Goal: Task Accomplishment & Management: Manage account settings

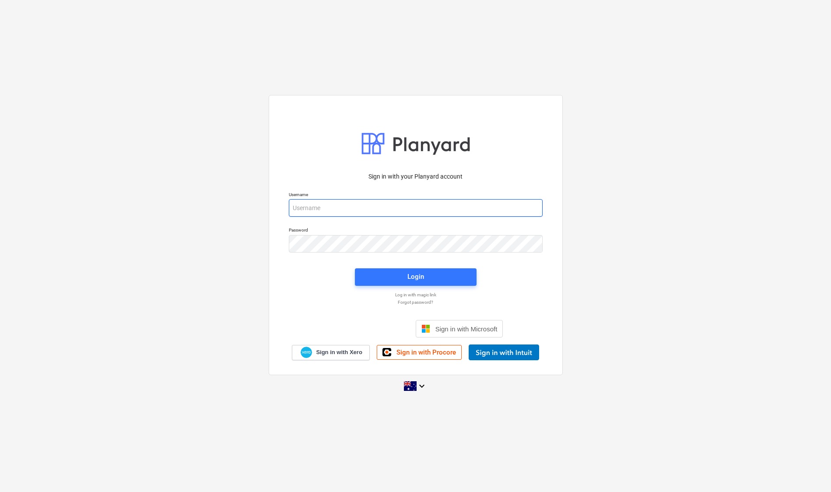
click at [448, 204] on input "email" at bounding box center [416, 207] width 254 height 17
click at [678, 102] on div "Sign in with your Planyard account Username Password Login Log in with magic li…" at bounding box center [415, 246] width 831 height 316
click at [171, 266] on div "Sign in with your Planyard account Username Password Login Log in with magic li…" at bounding box center [415, 246] width 831 height 316
click at [385, 218] on div "Username" at bounding box center [415, 203] width 264 height 35
click at [399, 205] on input "email" at bounding box center [416, 207] width 254 height 17
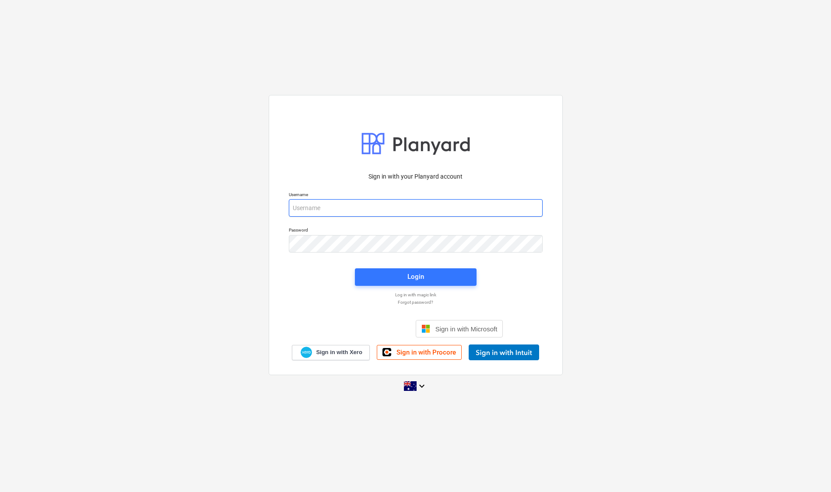
type input "[EMAIL_ADDRESS][DOMAIN_NAME]"
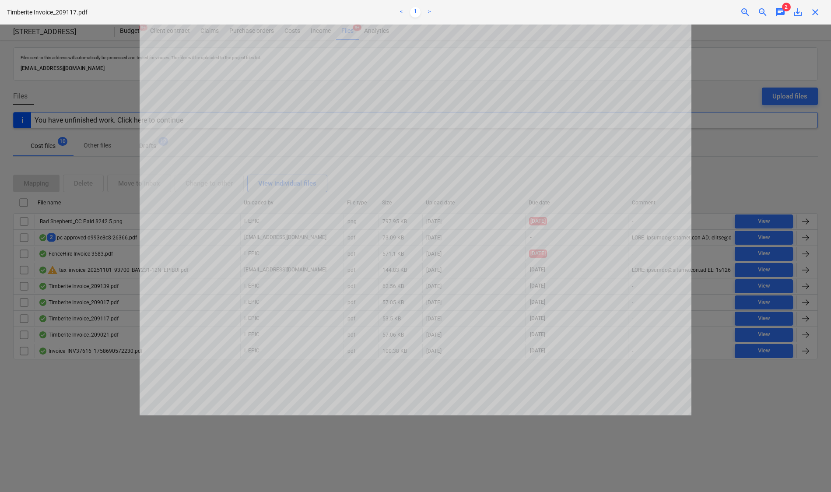
click at [781, 10] on span "chat" at bounding box center [780, 12] width 10 height 10
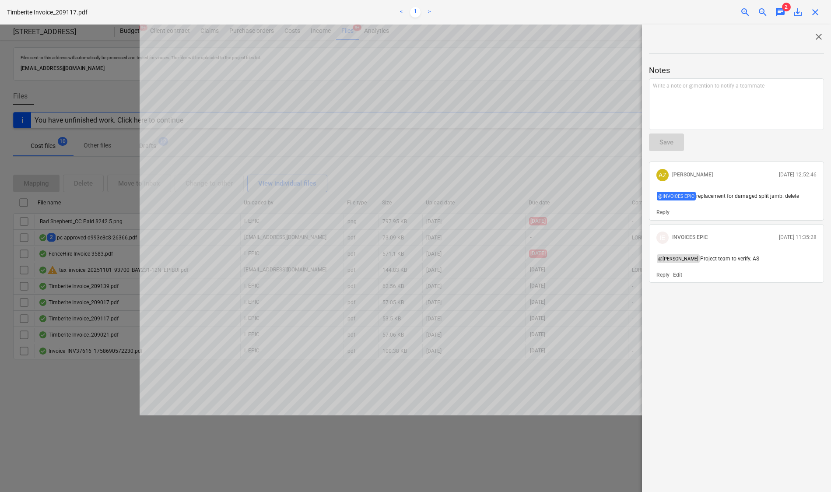
drag, startPoint x: 173, startPoint y: 23, endPoint x: 169, endPoint y: 18, distance: 5.9
click at [173, 23] on div "Timberite Invoice_209117.pdf < 1 > zoom_in zoom_out chat 2 save_alt close" at bounding box center [415, 12] width 831 height 24
click at [818, 33] on span "close" at bounding box center [818, 36] width 10 height 10
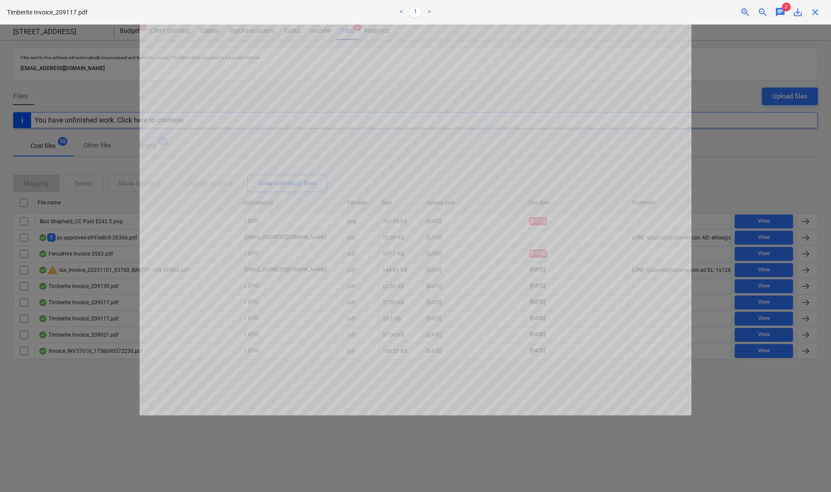
click at [745, 441] on div at bounding box center [415, 257] width 831 height 467
click at [812, 11] on span "close" at bounding box center [815, 12] width 10 height 10
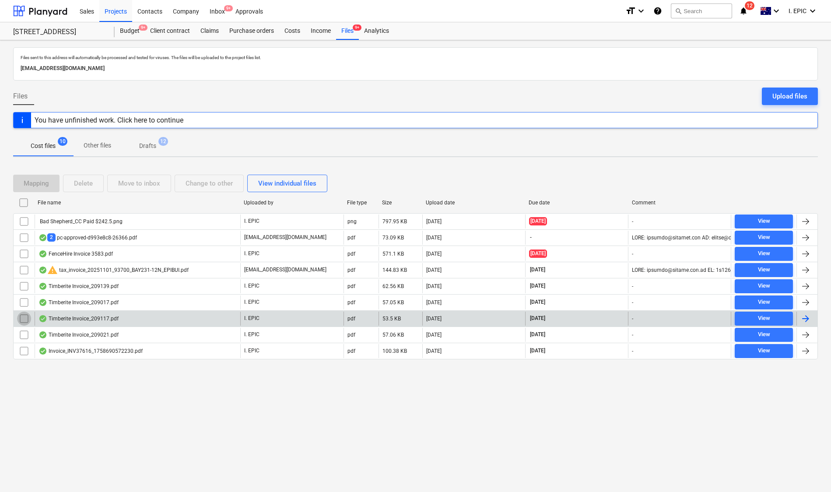
click at [22, 316] on input "checkbox" at bounding box center [24, 318] width 14 height 14
click at [91, 182] on div "Delete" at bounding box center [83, 183] width 19 height 11
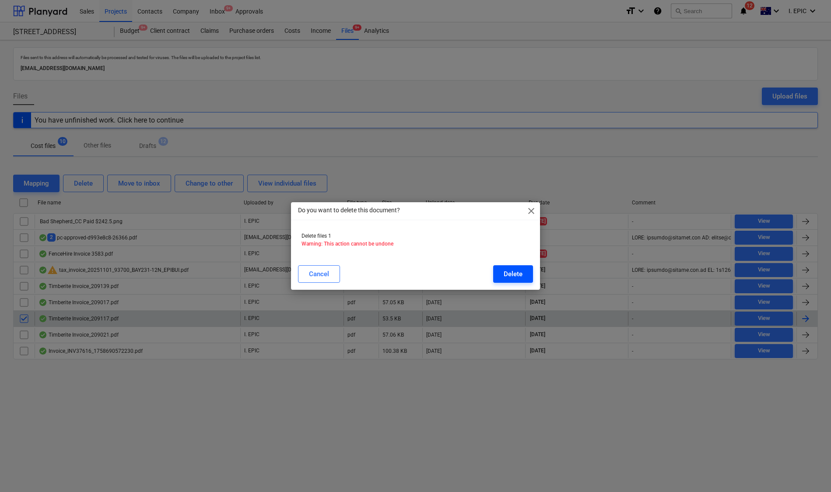
click at [504, 269] on div "Delete" at bounding box center [513, 273] width 19 height 11
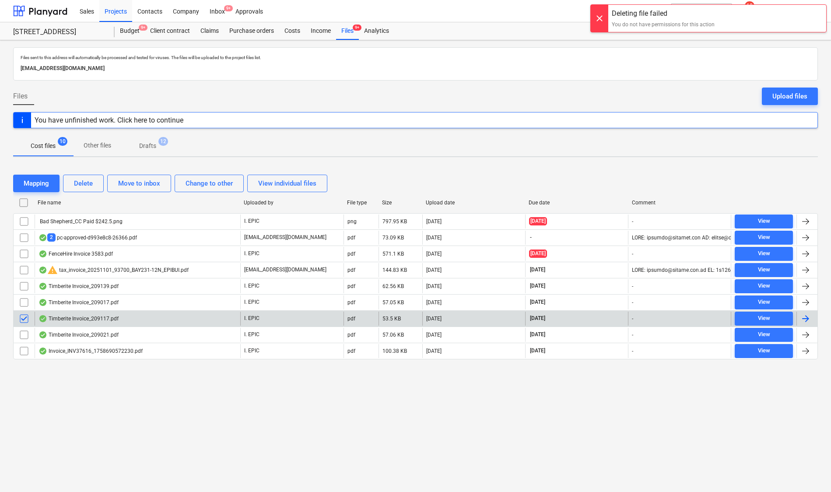
click at [810, 316] on div at bounding box center [805, 318] width 10 height 10
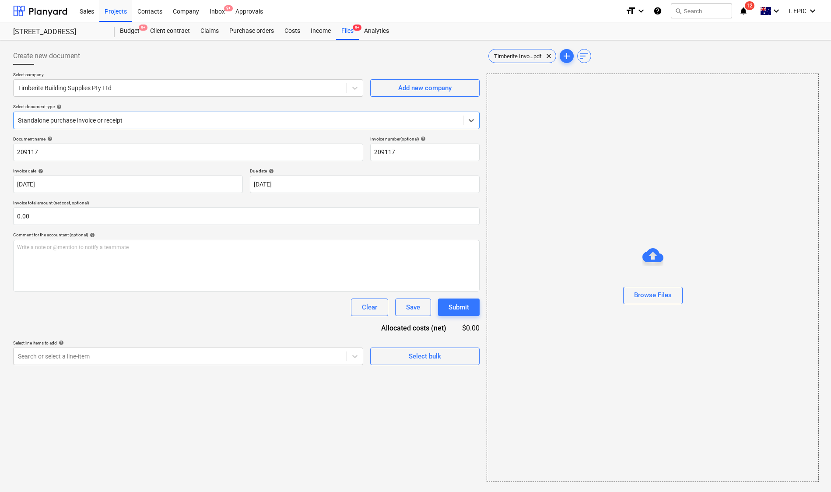
type input "209117"
type input "[DATE]"
click at [349, 34] on div "Files 9+" at bounding box center [347, 30] width 23 height 17
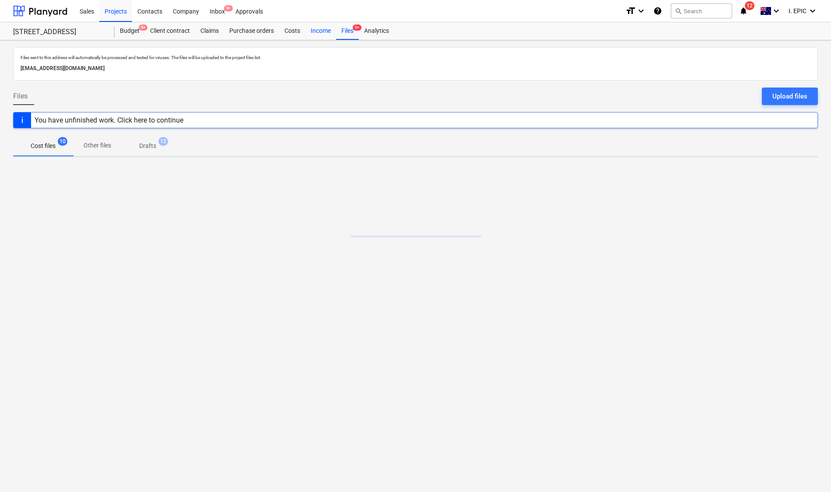
click at [314, 31] on div "Income" at bounding box center [320, 30] width 31 height 17
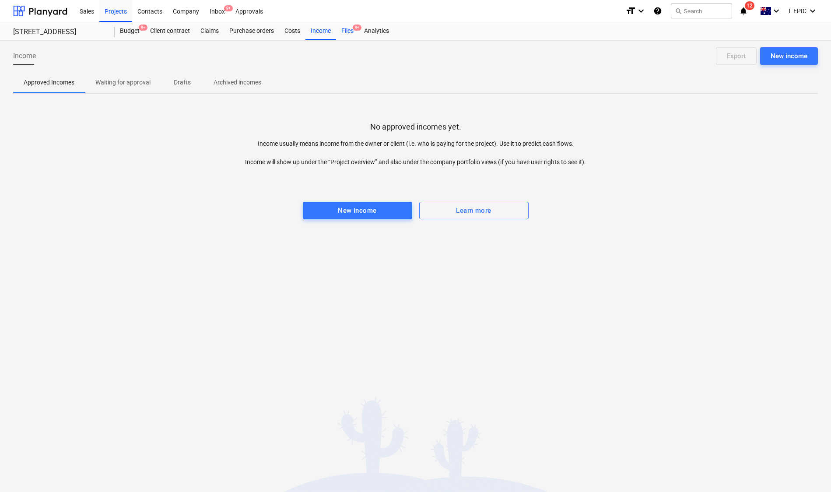
click at [359, 30] on span "9+" at bounding box center [357, 27] width 9 height 6
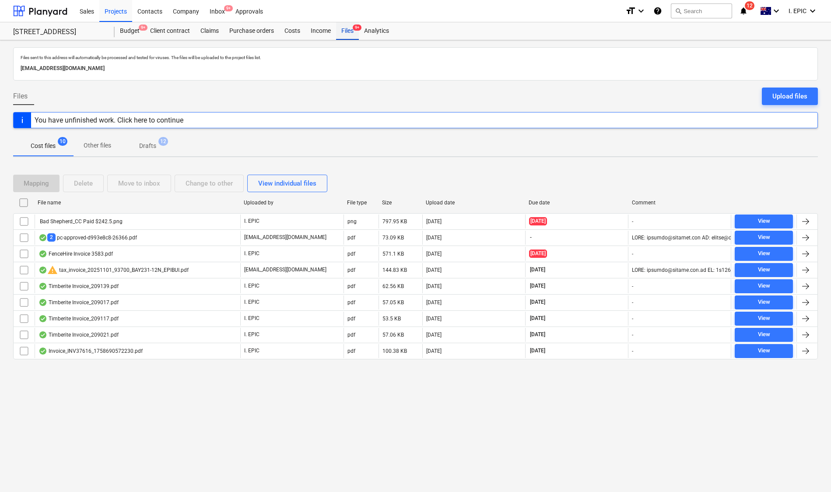
click at [358, 31] on div "Files 9+" at bounding box center [347, 30] width 23 height 17
click at [801, 93] on div "Upload files" at bounding box center [789, 96] width 35 height 11
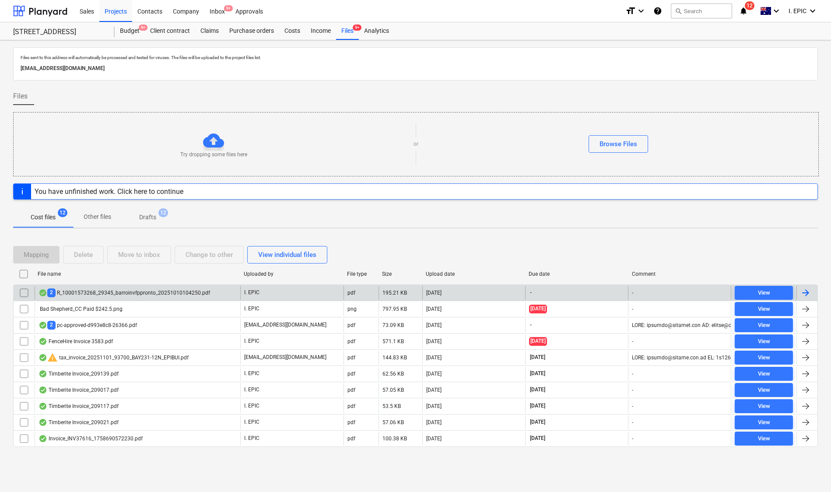
click at [109, 288] on div "2 R_10001573268_29345_barroinvfppronto_20251010104250.pdf" at bounding box center [123, 292] width 171 height 8
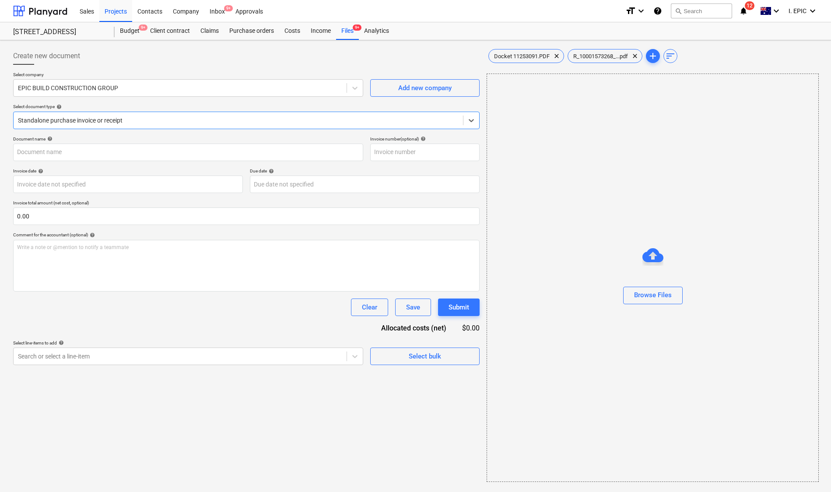
type input "10001573268"
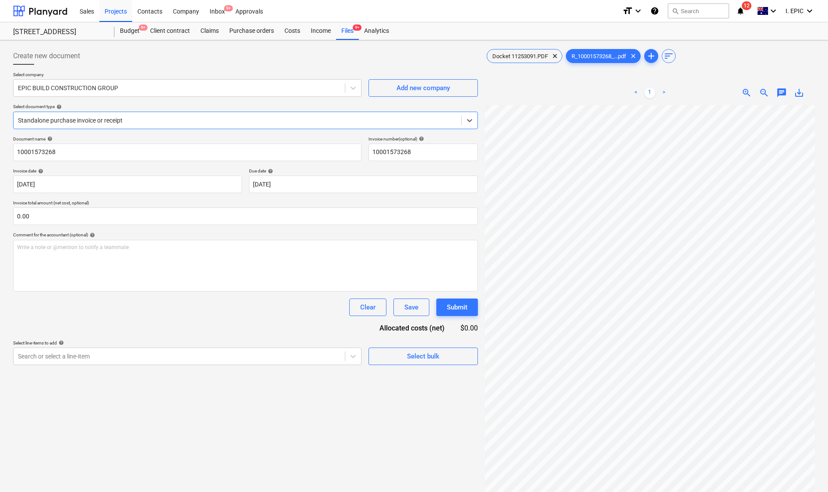
type input "29345"
type input "[DATE]"
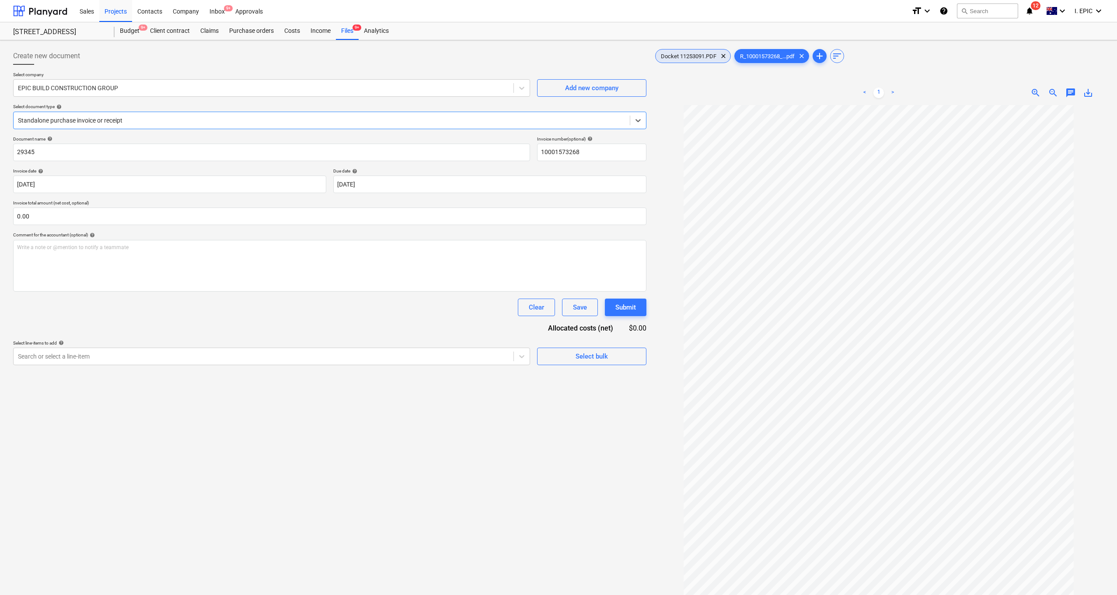
click at [682, 59] on div "Docket 11253091.PDF clear" at bounding box center [693, 56] width 76 height 14
click at [354, 27] on span "9+" at bounding box center [357, 27] width 9 height 6
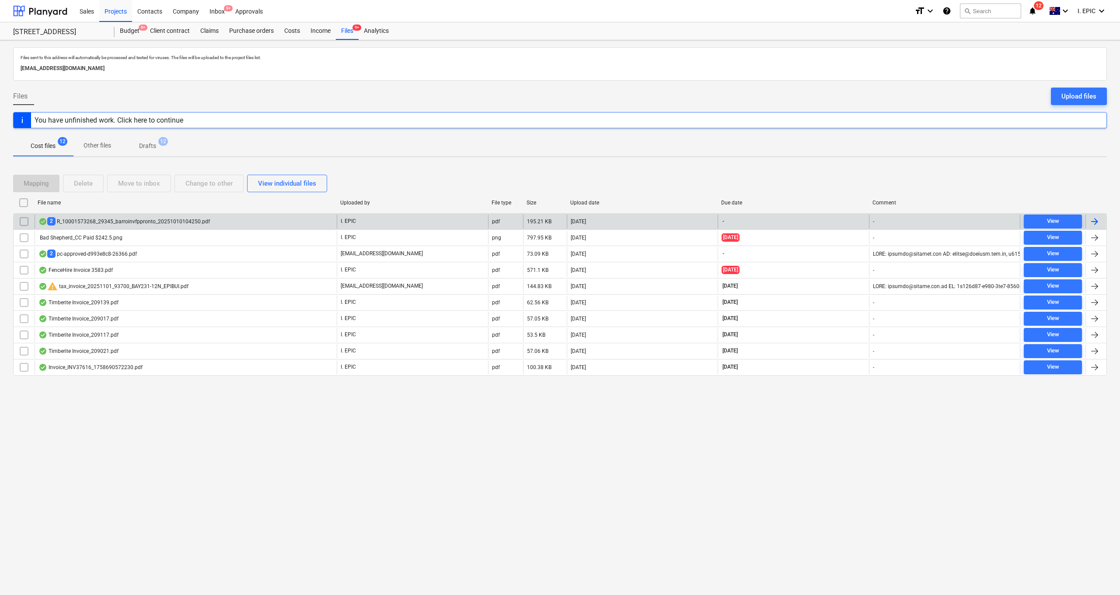
click at [24, 220] on input "checkbox" at bounding box center [24, 221] width 14 height 14
click at [153, 187] on div "Move to inbox" at bounding box center [139, 183] width 42 height 11
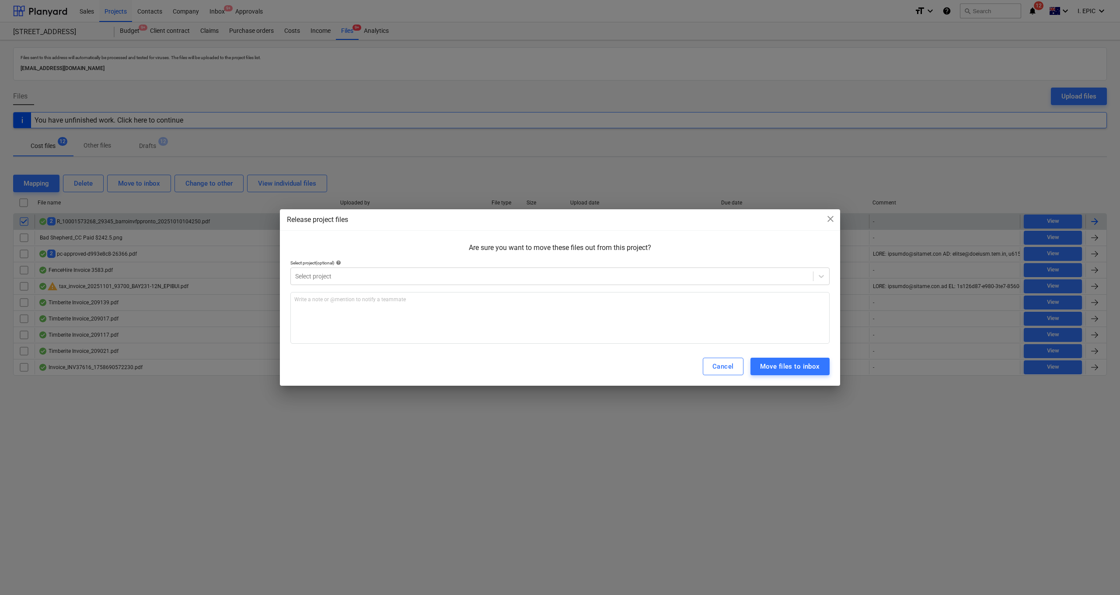
click at [318, 262] on div "Select project (optional) help" at bounding box center [559, 263] width 539 height 6
click at [317, 275] on div at bounding box center [552, 276] width 514 height 9
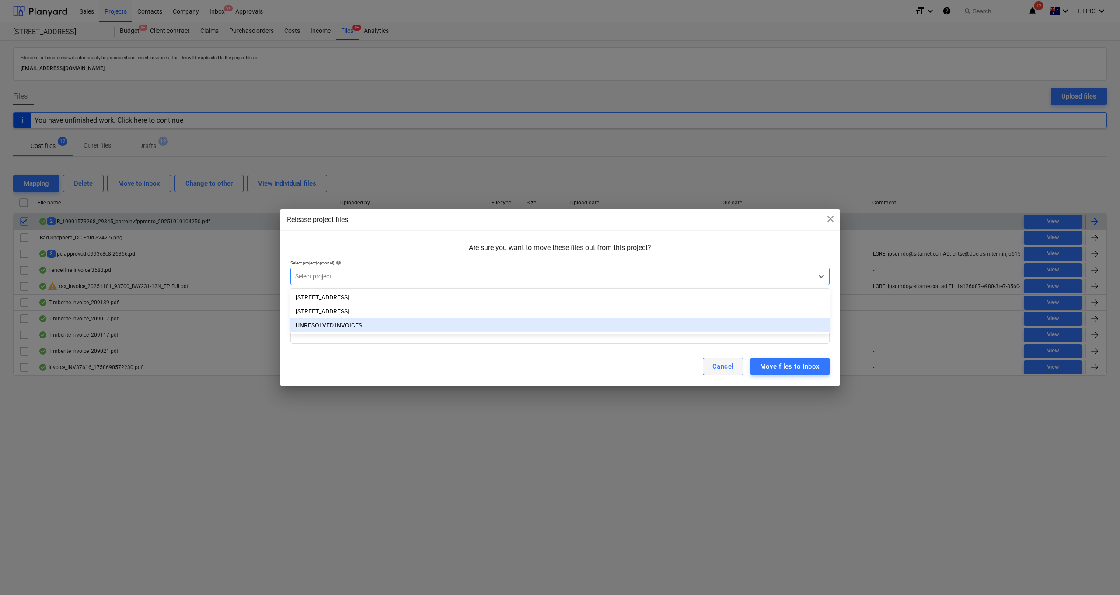
click at [733, 360] on button "Cancel" at bounding box center [723, 365] width 41 height 17
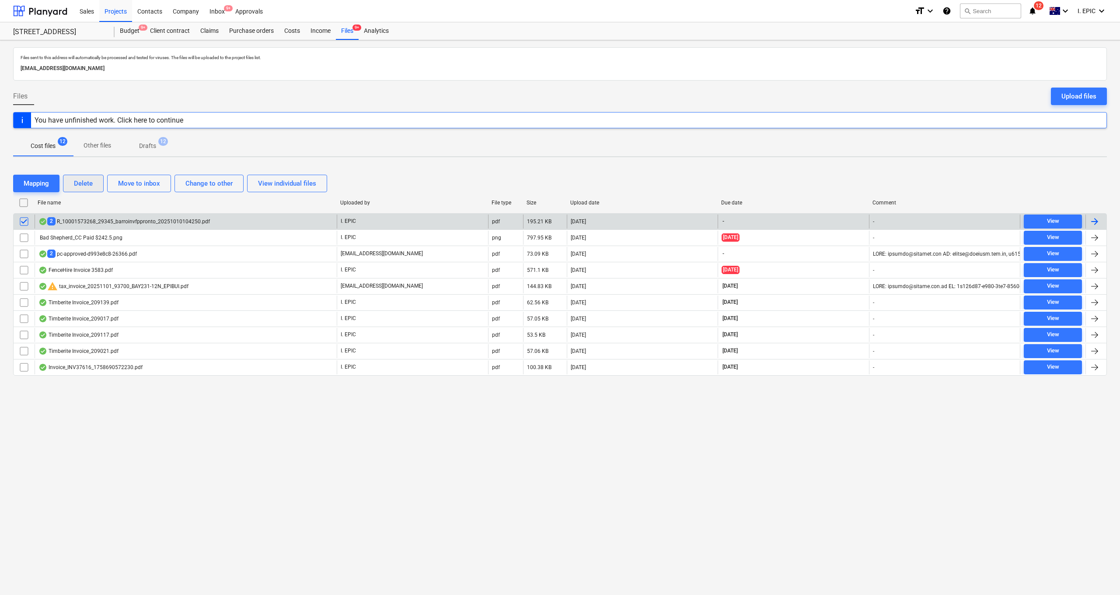
click at [91, 182] on div "Delete" at bounding box center [83, 183] width 19 height 11
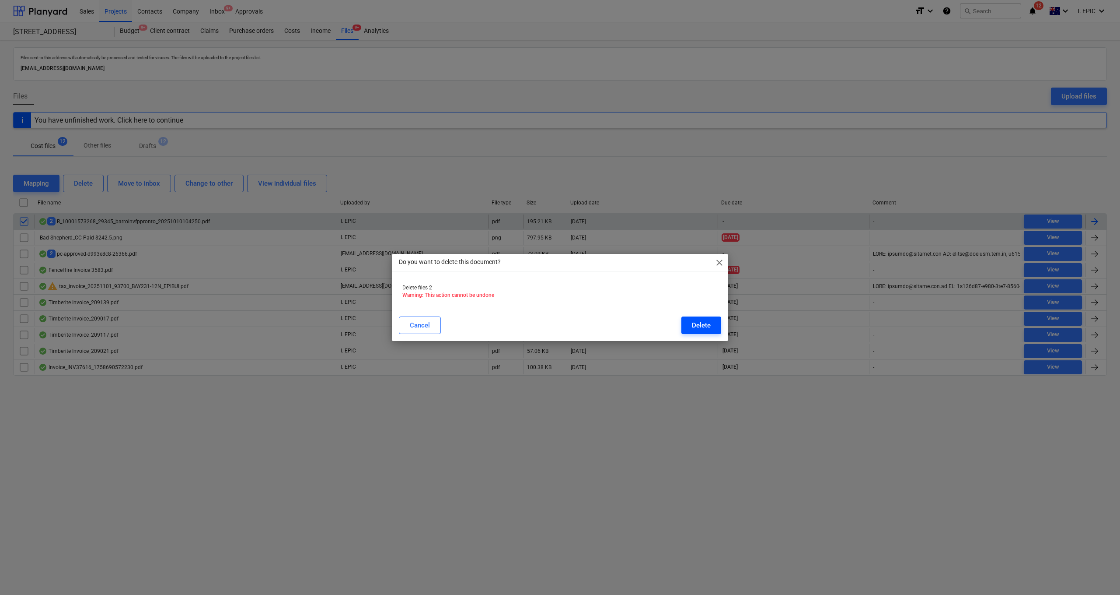
click at [708, 326] on div "Delete" at bounding box center [701, 324] width 19 height 11
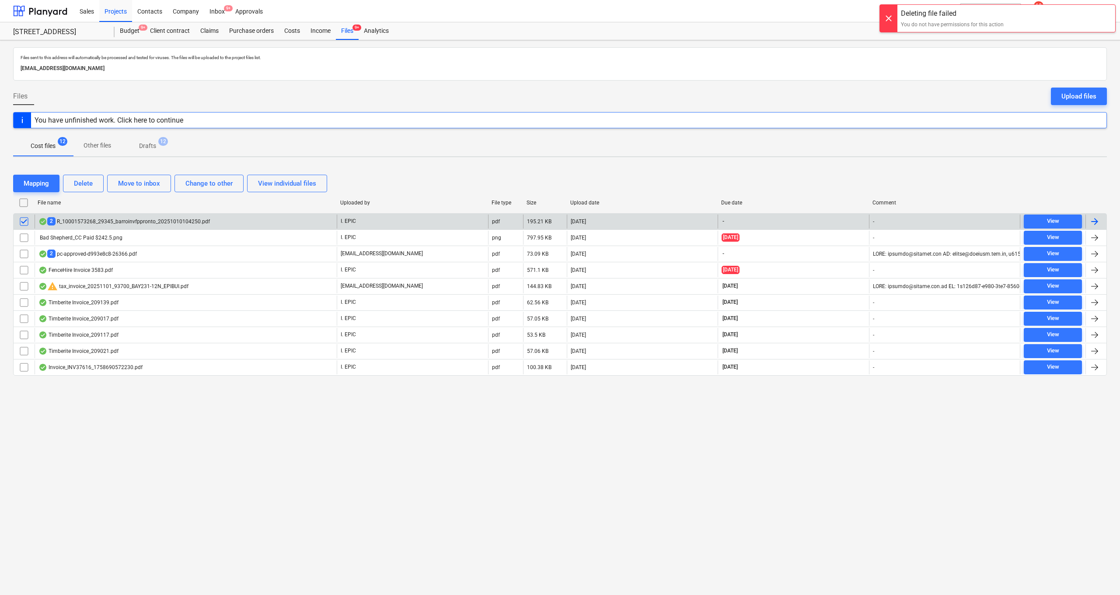
click at [830, 219] on div at bounding box center [1095, 221] width 10 height 10
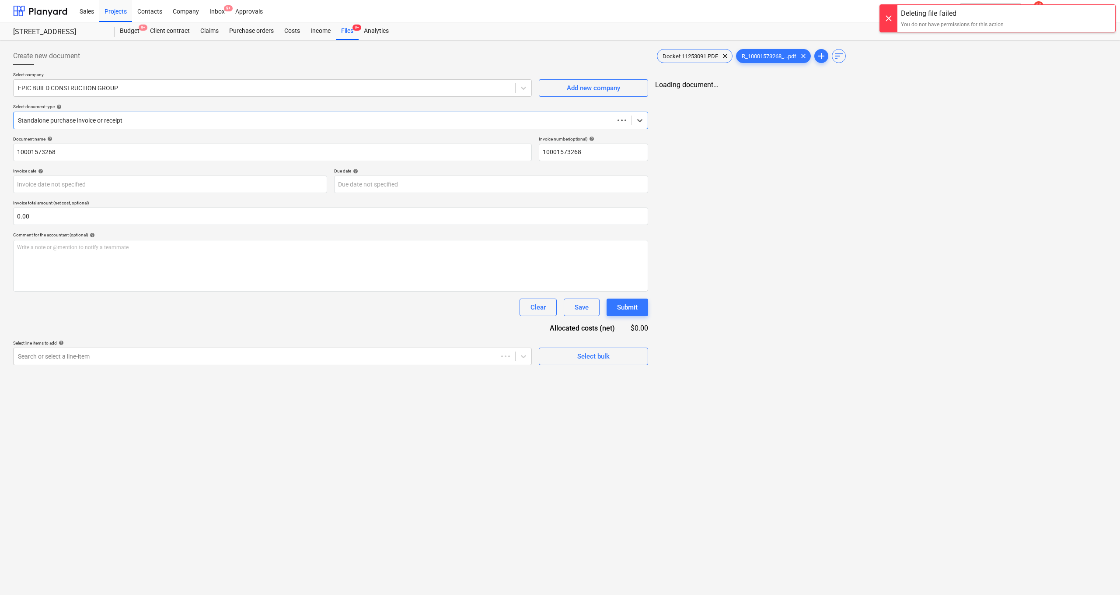
type input "29345"
type input "[DATE]"
click at [91, 82] on div "EPIC BUILD CONSTRUCTION GROUP" at bounding box center [265, 88] width 502 height 12
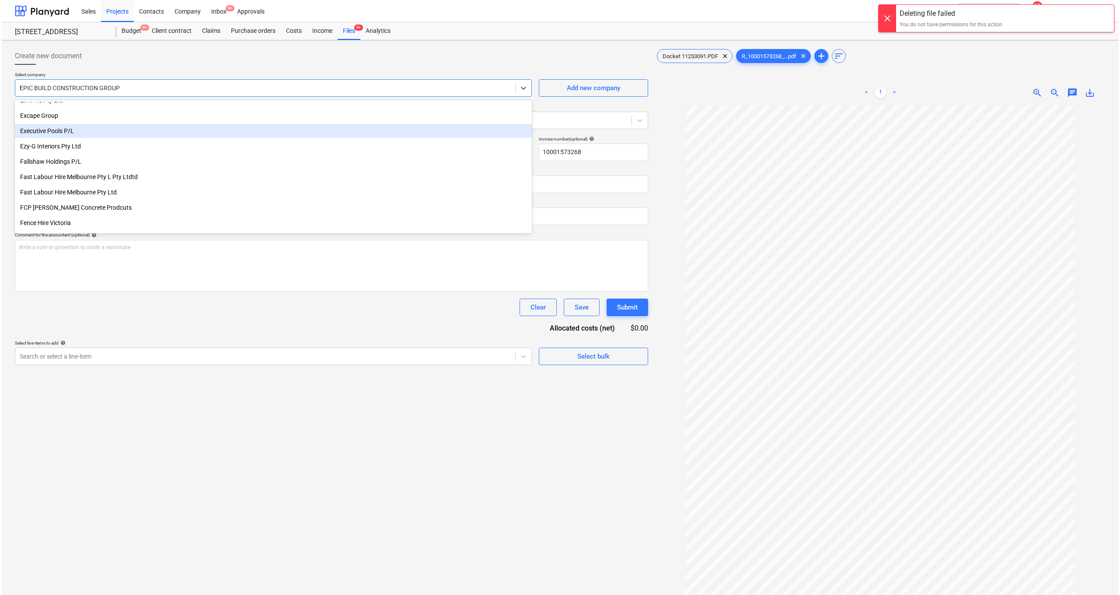
scroll to position [512, 0]
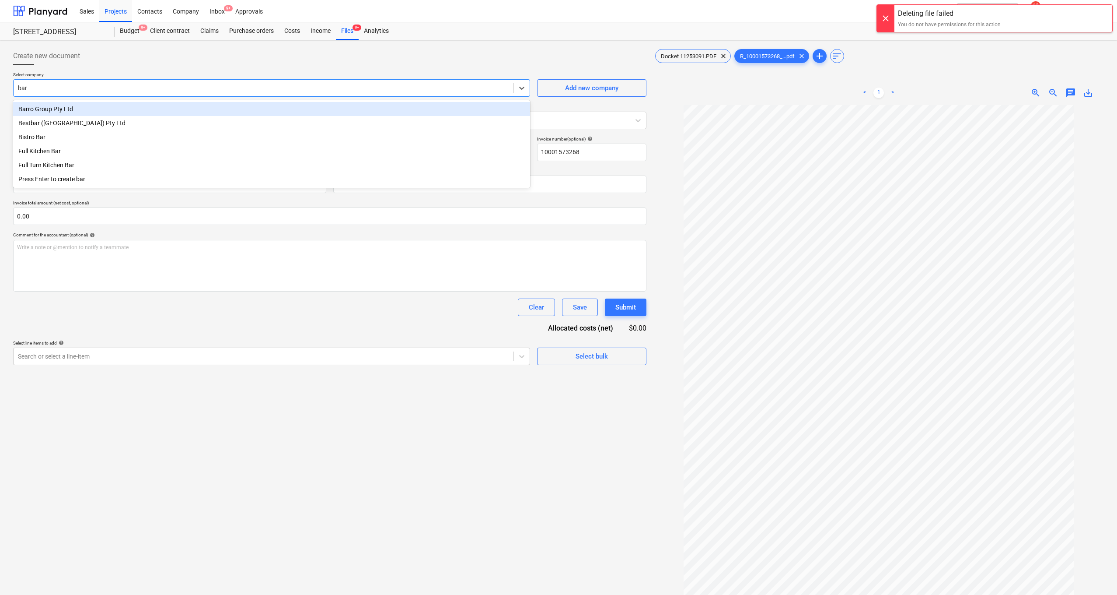
type input "[PERSON_NAME]"
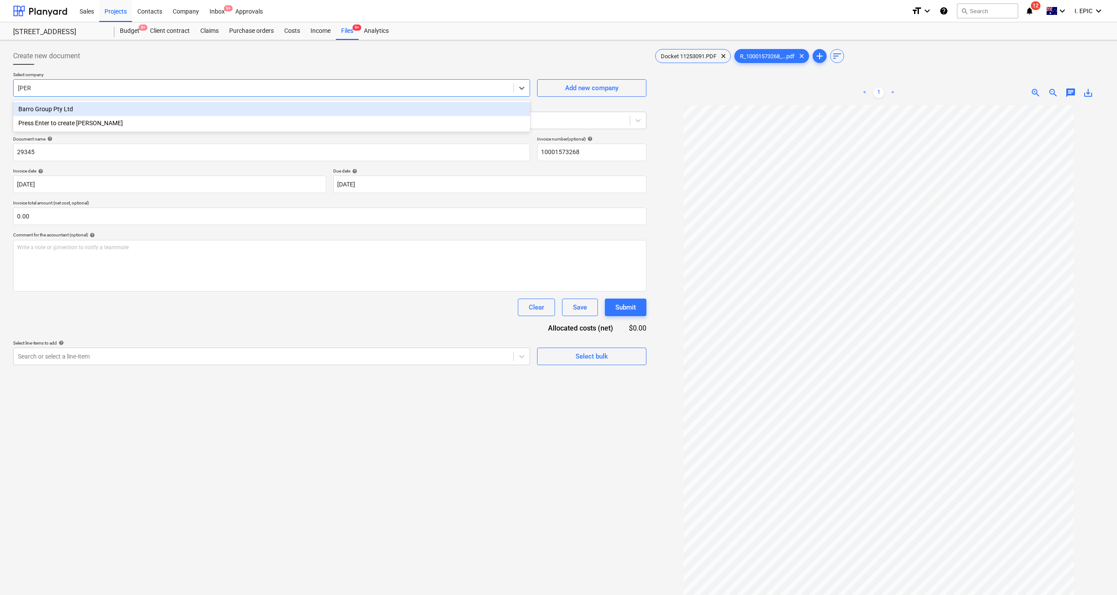
click at [88, 105] on div "Barro Group Pty Ltd" at bounding box center [271, 109] width 517 height 14
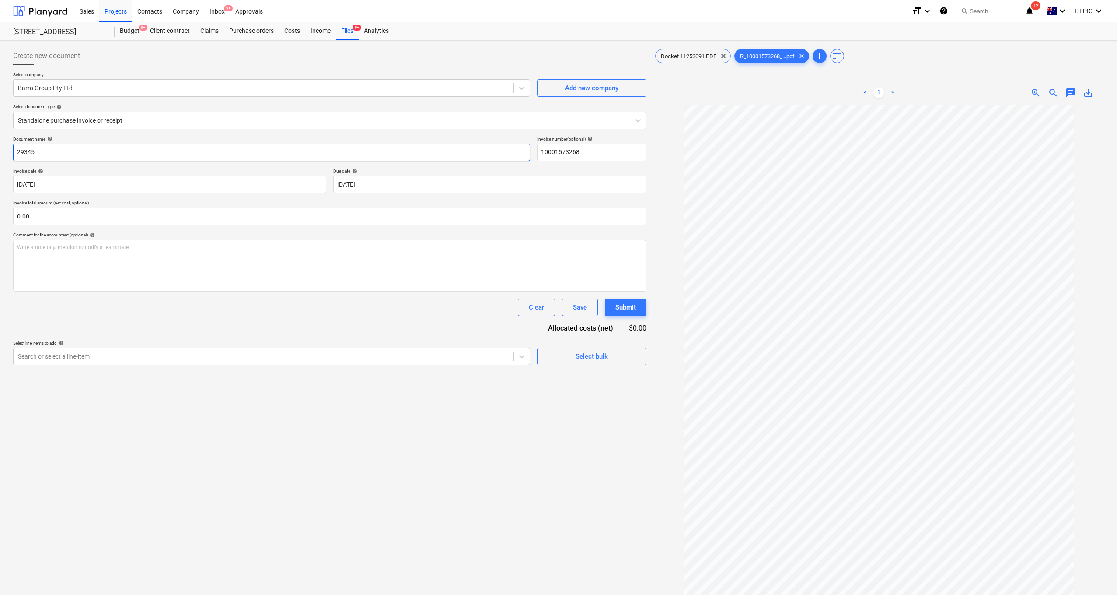
click at [77, 154] on input "29345" at bounding box center [271, 151] width 517 height 17
click at [27, 185] on body "Sales Projects Contacts Company Inbox 9+ Approvals format_size keyboard_arrow_d…" at bounding box center [558, 297] width 1117 height 595
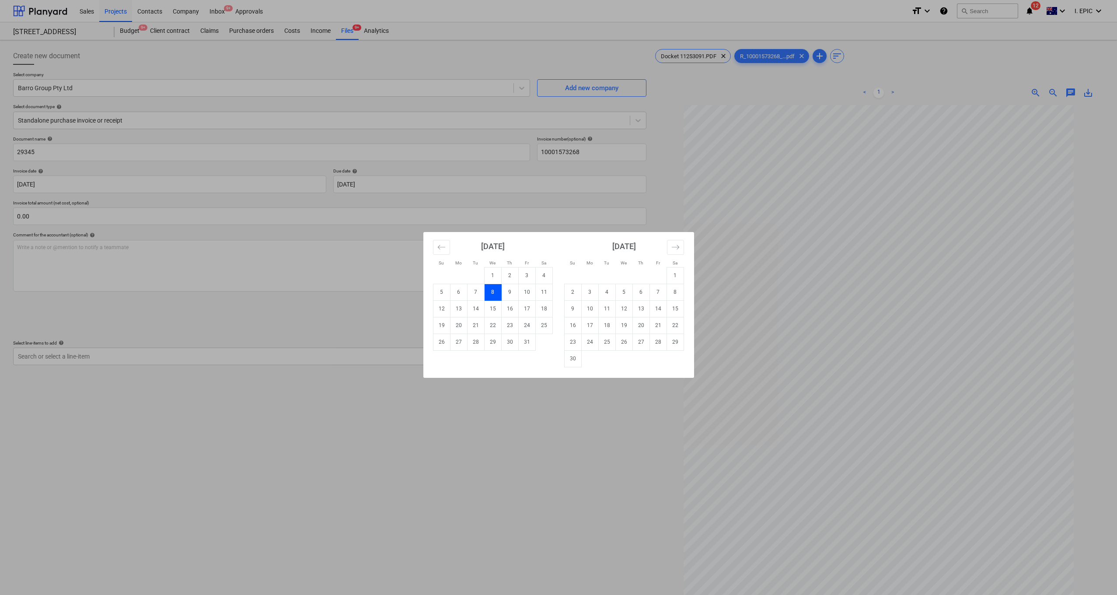
click at [432, 458] on div "Su Mo Tu We Th Fr Sa Su Mo Tu We Th Fr Sa [DATE] 1 2 3 4 5 6 7 8 9 10 11 12 13 …" at bounding box center [558, 297] width 1117 height 595
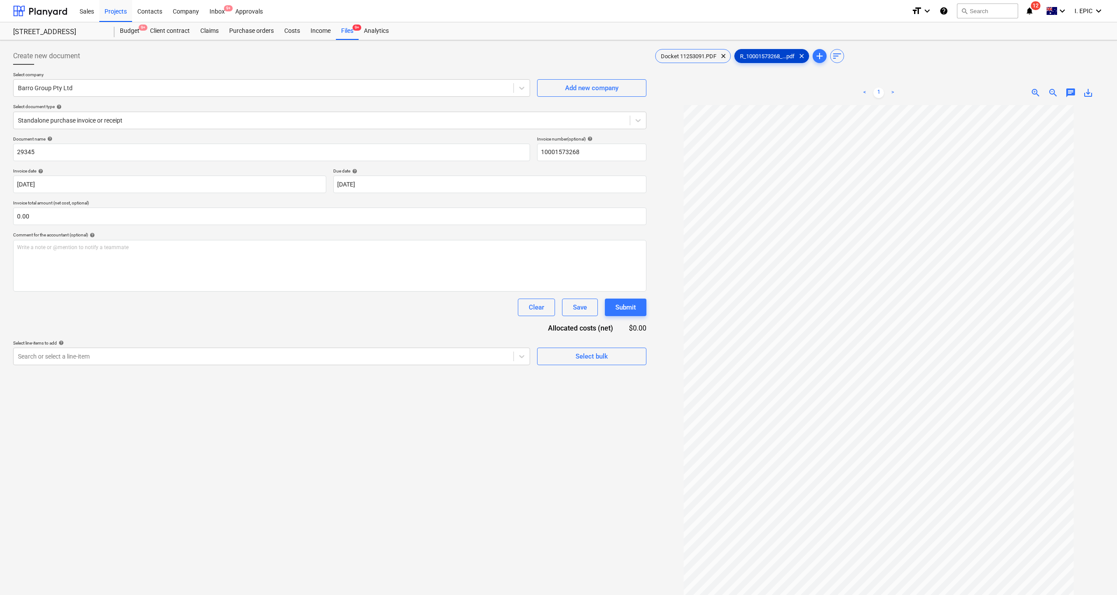
click at [763, 57] on span "R_10001573268_...pdf" at bounding box center [767, 56] width 65 height 7
click at [764, 53] on span "R_10001573268_...pdf" at bounding box center [767, 56] width 65 height 7
click at [687, 47] on div "Docket 11253091.PDF clear R_10001573268_...pdf clear add sort" at bounding box center [879, 55] width 451 height 17
click at [680, 56] on span "Docket 11253091.PDF" at bounding box center [689, 56] width 66 height 7
click at [790, 59] on span "R_10001573268_...pdf" at bounding box center [767, 56] width 65 height 7
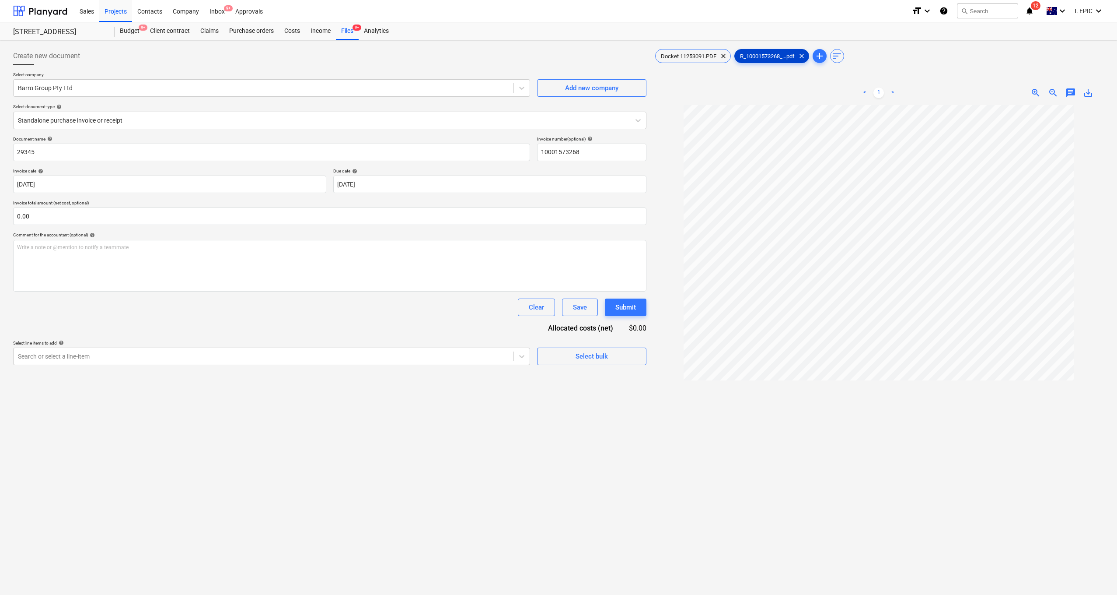
click at [754, 57] on span "R_10001573268_...pdf" at bounding box center [767, 56] width 65 height 7
click at [66, 145] on input "29345" at bounding box center [271, 151] width 517 height 17
click at [534, 491] on div "Create new document Select company Barro Group Pty Ltd Add new company Select d…" at bounding box center [330, 361] width 640 height 635
click at [345, 32] on div "Files 9+" at bounding box center [347, 30] width 23 height 17
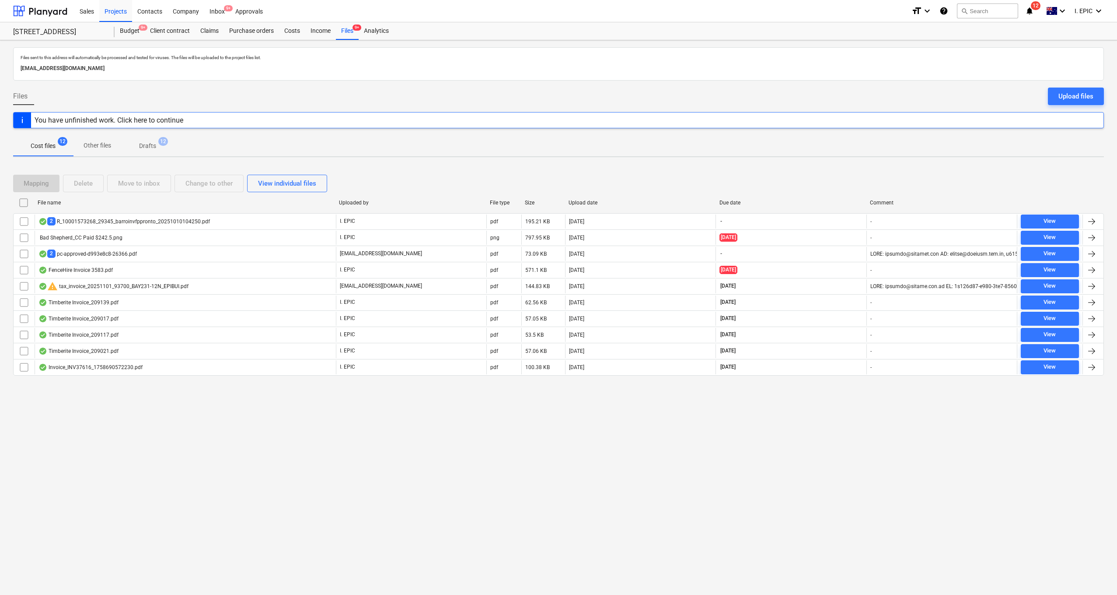
click at [143, 491] on div "Files sent to this address will automatically be processed and tested for virus…" at bounding box center [558, 317] width 1117 height 554
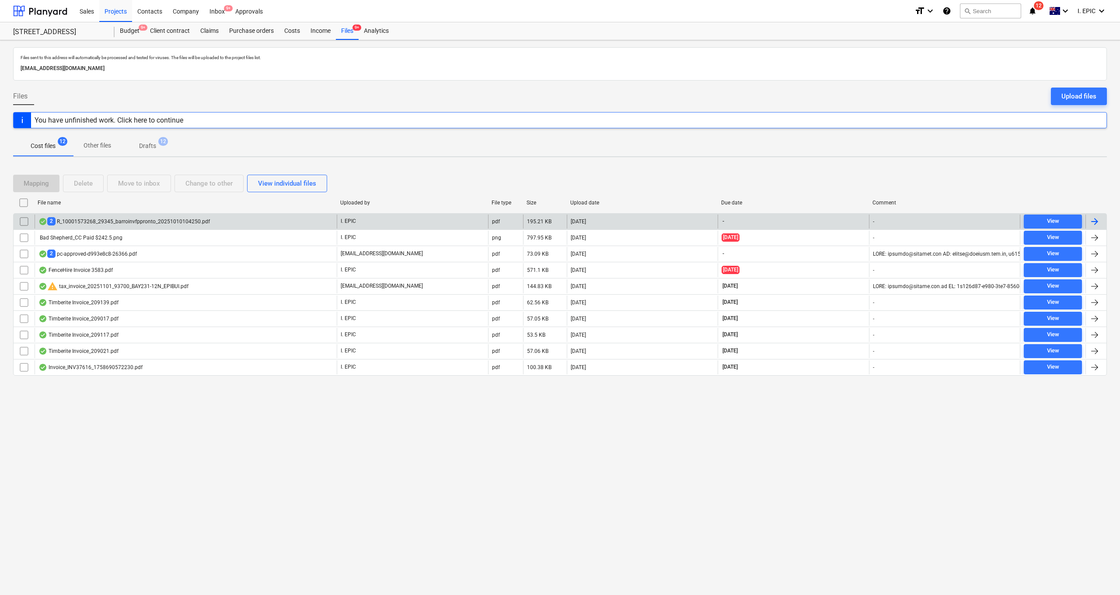
click at [20, 220] on input "checkbox" at bounding box center [24, 221] width 14 height 14
click at [83, 184] on div "Delete" at bounding box center [83, 183] width 19 height 11
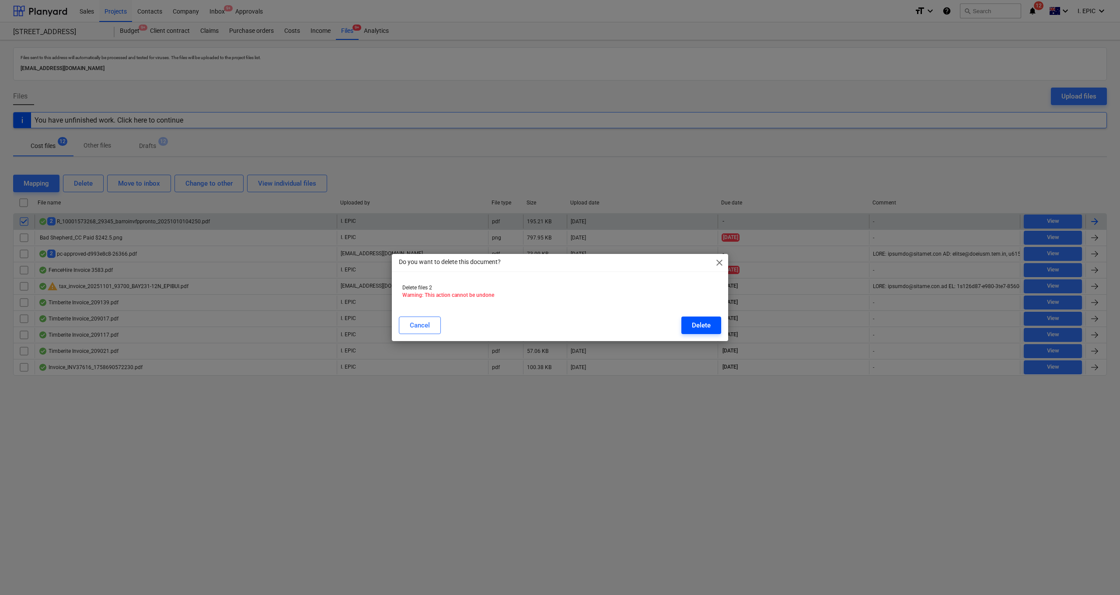
click at [699, 323] on div "Delete" at bounding box center [701, 324] width 19 height 11
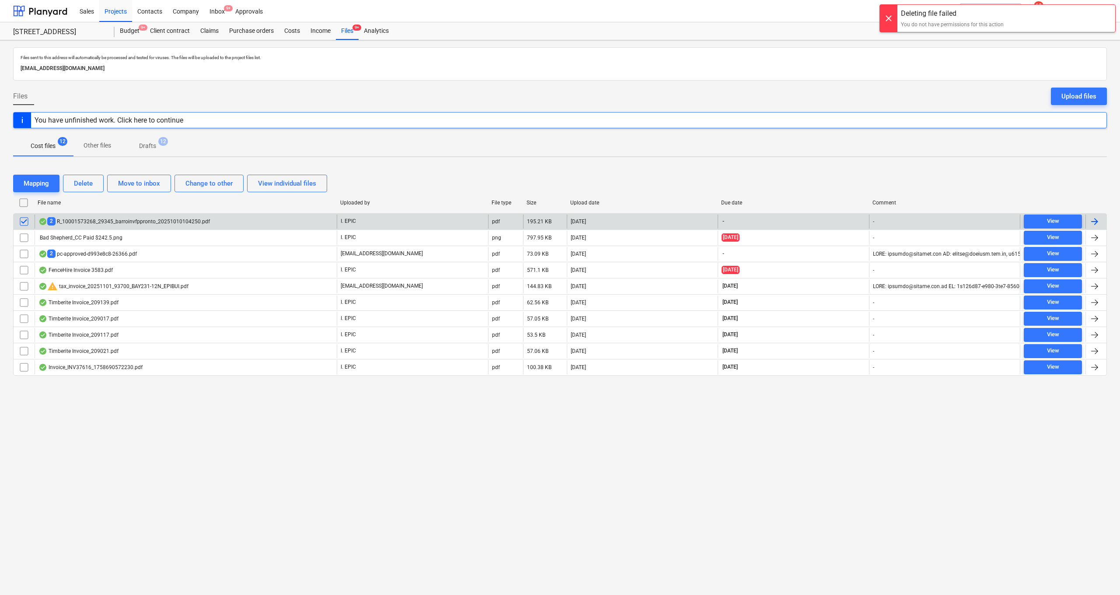
click at [201, 173] on div "Mapping Delete Move to inbox Change to other View individual files" at bounding box center [560, 183] width 1094 height 24
click at [204, 184] on div "Change to other" at bounding box center [208, 183] width 47 height 11
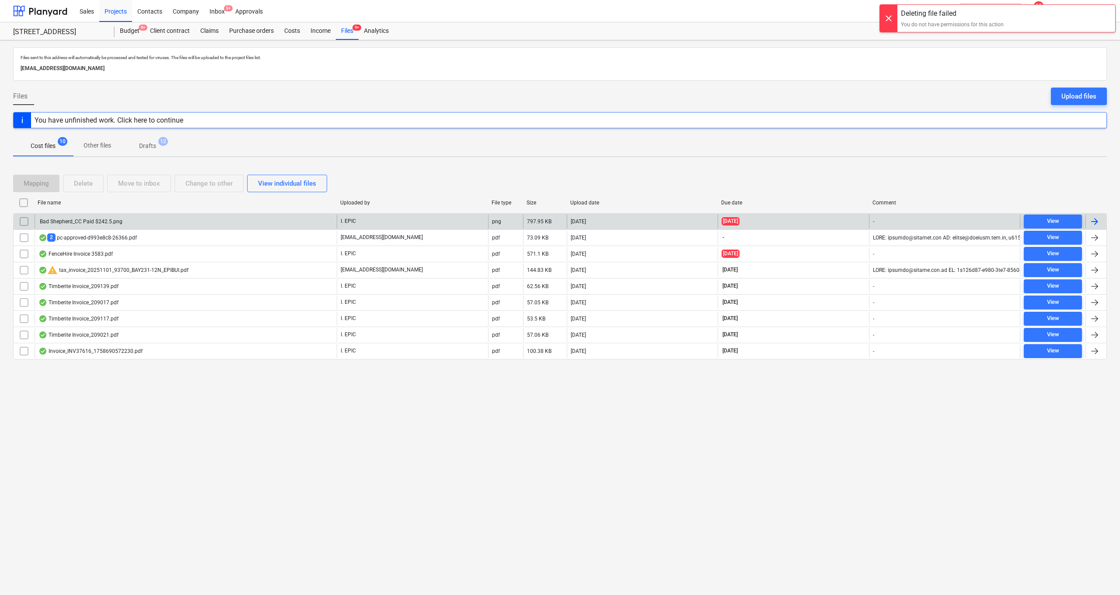
click at [429, 412] on div "Files sent to this address will automatically be processed and tested for virus…" at bounding box center [560, 317] width 1120 height 554
click at [207, 122] on div "You have unfinished work. Click here to continue" at bounding box center [560, 120] width 1094 height 16
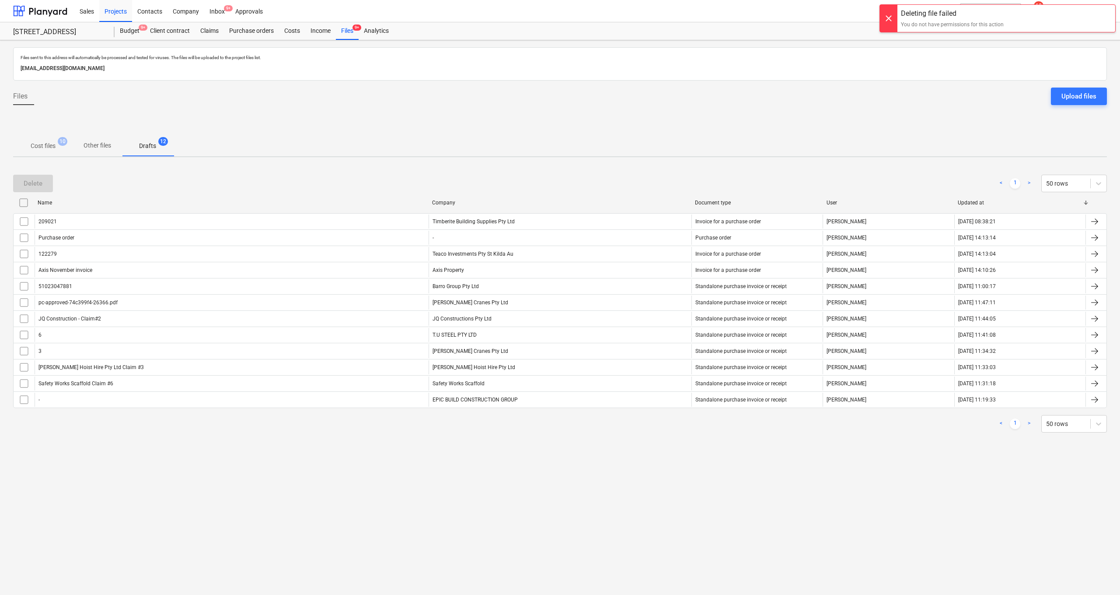
click at [173, 462] on div "Files sent to this address will automatically be processed and tested for virus…" at bounding box center [560, 317] width 1120 height 554
click at [101, 136] on button "Other files" at bounding box center [97, 145] width 49 height 21
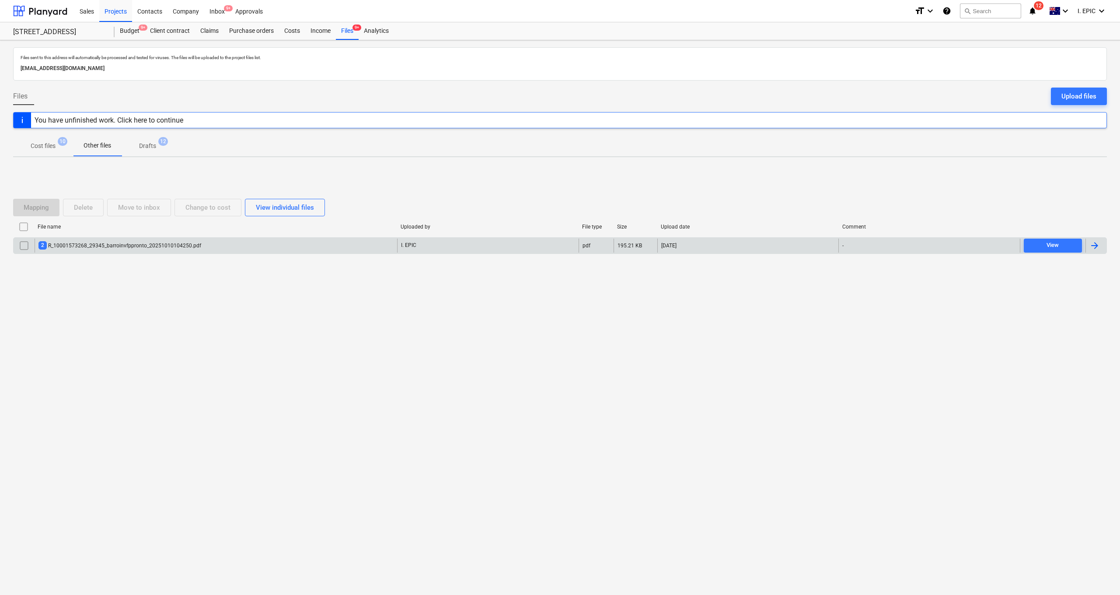
click at [24, 244] on input "checkbox" at bounding box center [24, 245] width 14 height 14
click at [77, 204] on div "Delete" at bounding box center [83, 207] width 19 height 11
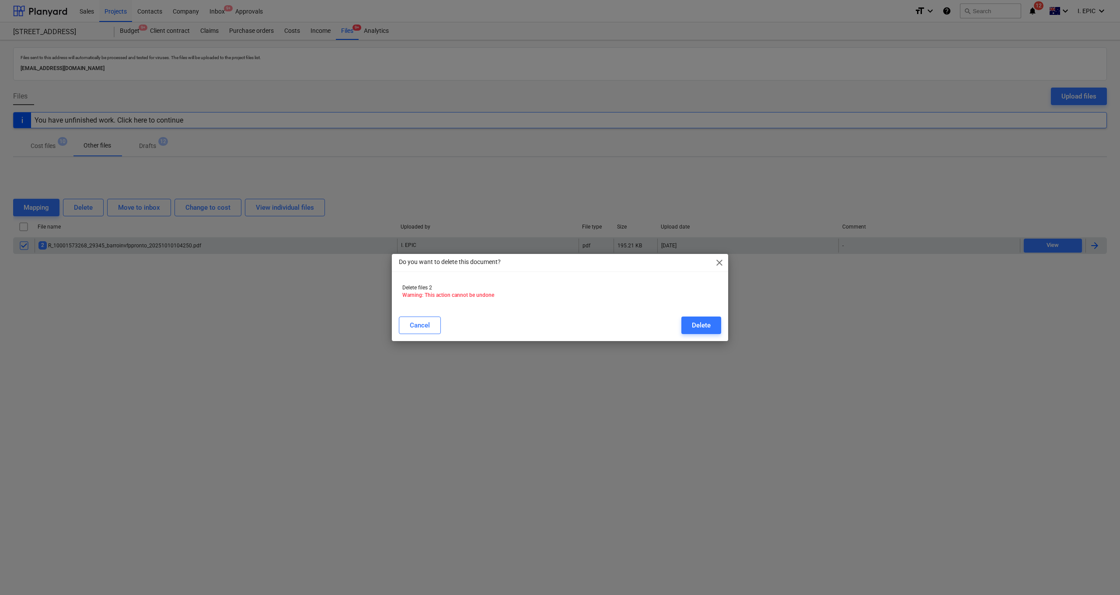
click at [697, 327] on div "Delete" at bounding box center [701, 324] width 19 height 11
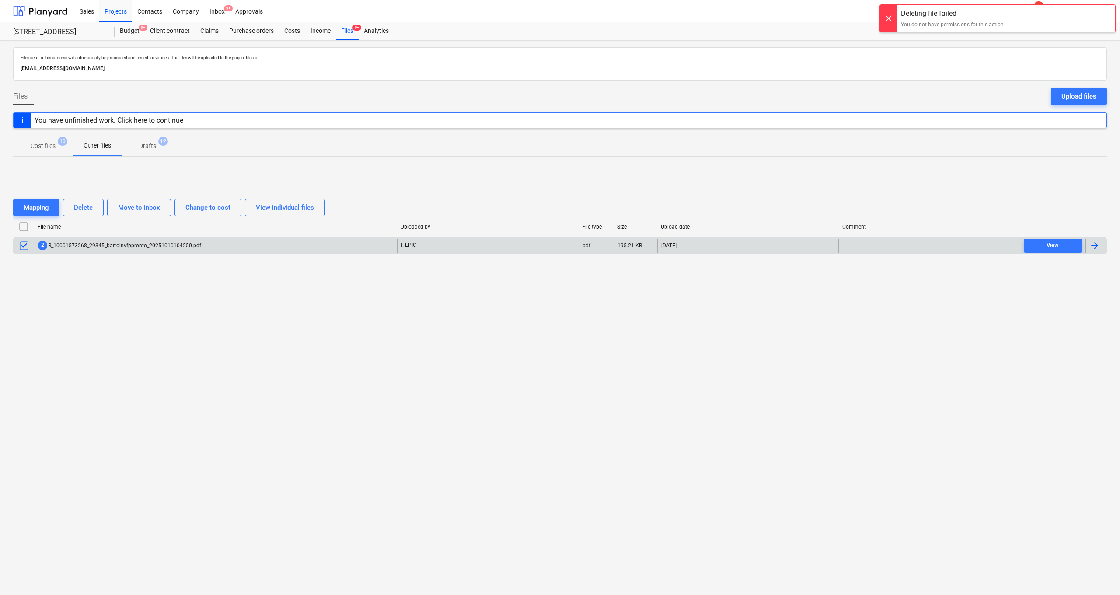
click at [463, 396] on div "Files sent to this address will automatically be processed and tested for virus…" at bounding box center [560, 317] width 1120 height 554
click at [140, 213] on button "Move to inbox" at bounding box center [139, 207] width 64 height 17
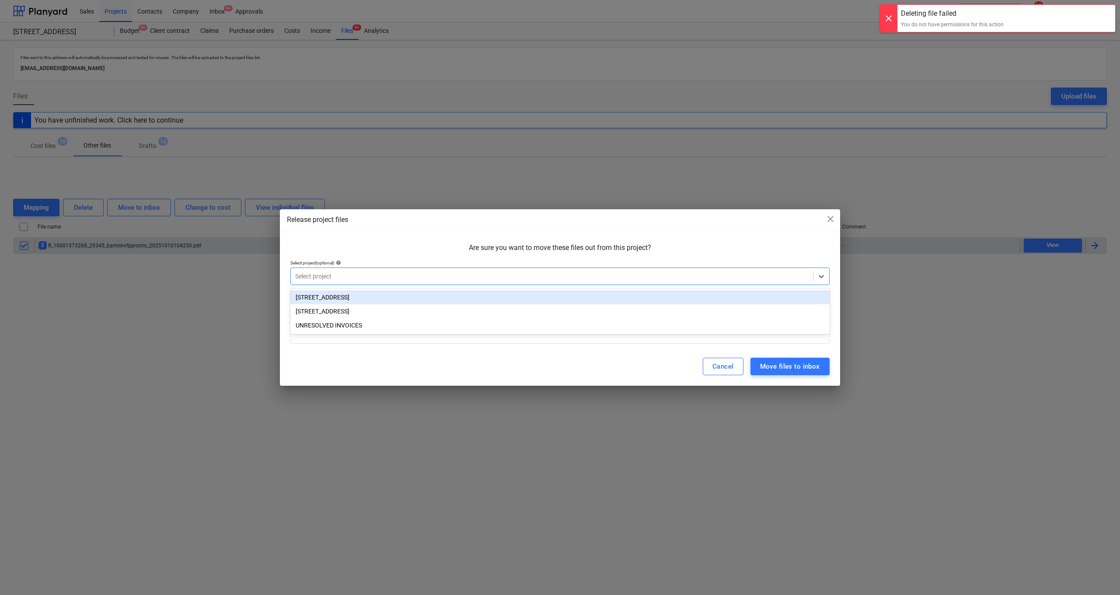
click at [333, 278] on div at bounding box center [552, 276] width 514 height 9
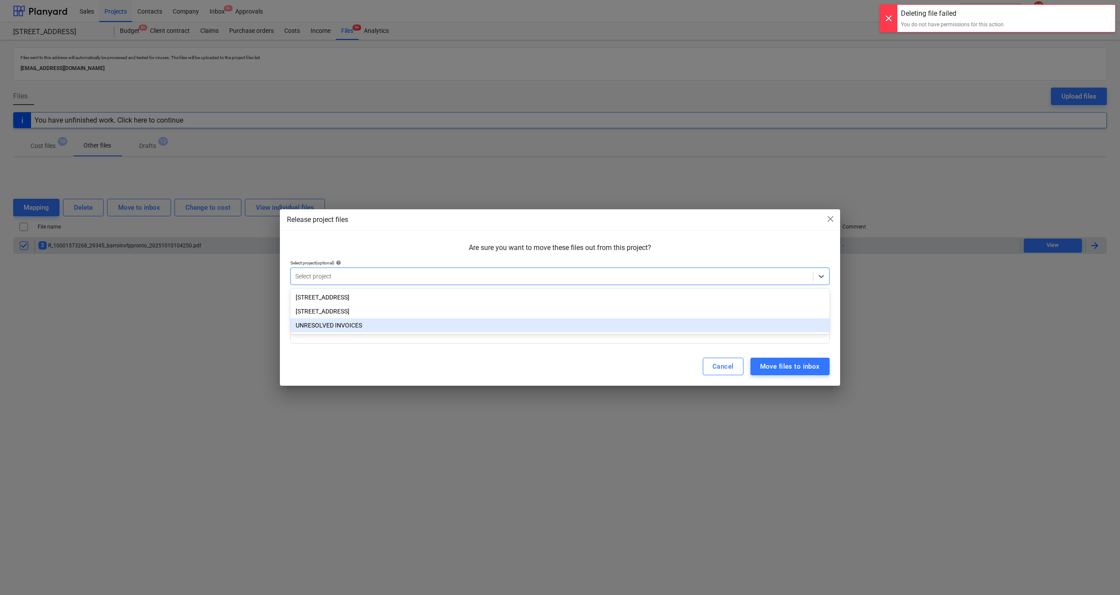
click at [356, 354] on div "Cancel Move files to inbox" at bounding box center [560, 366] width 560 height 38
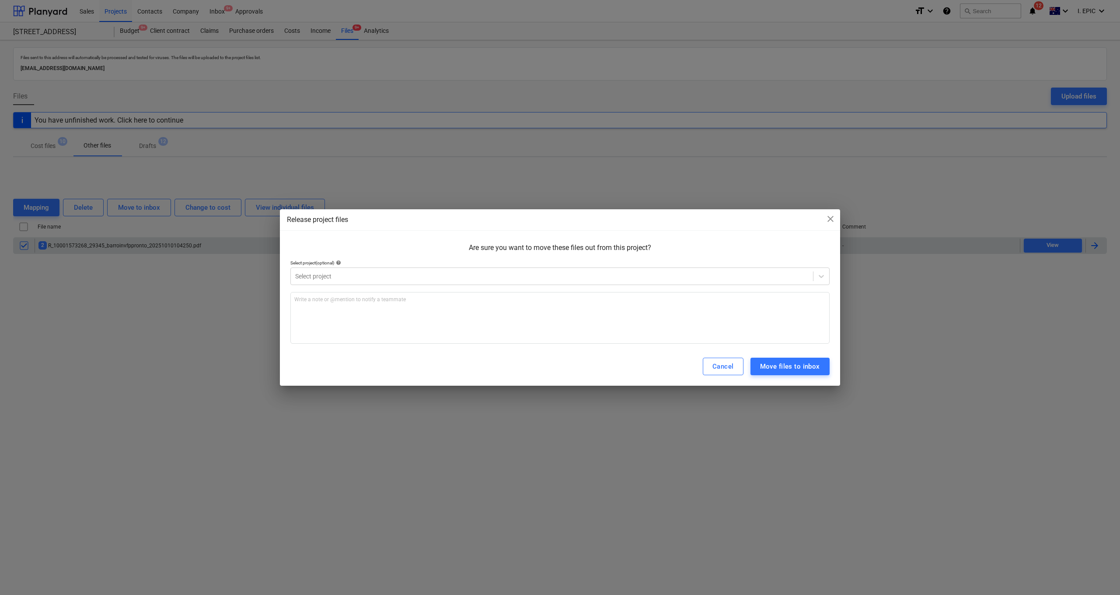
click at [722, 364] on div "Cancel" at bounding box center [723, 365] width 21 height 11
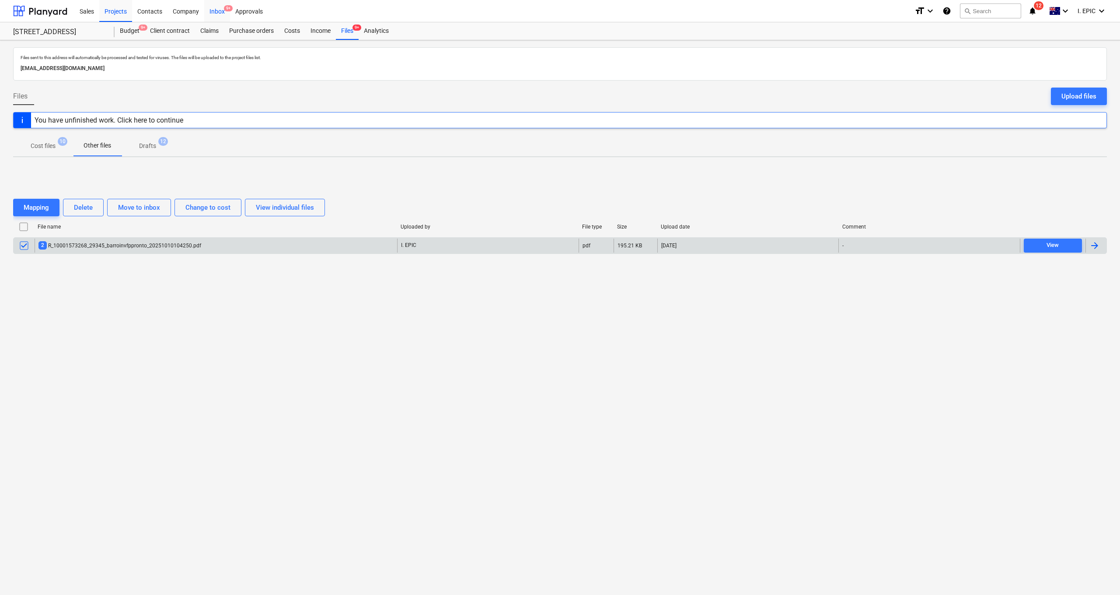
click at [211, 12] on div "Inbox 9+" at bounding box center [217, 11] width 26 height 22
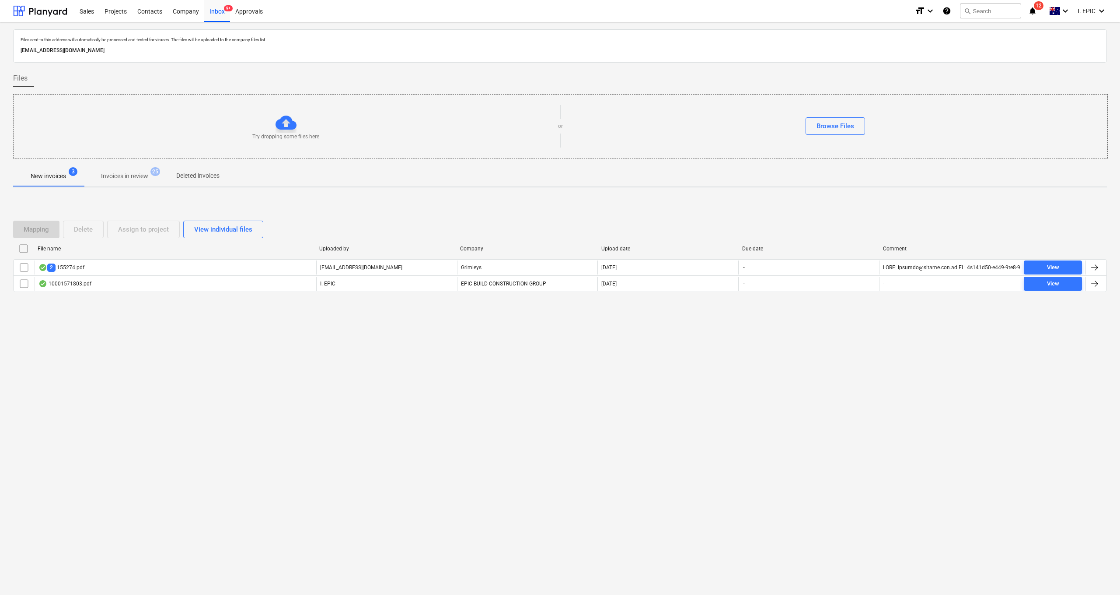
click at [160, 391] on div "Files sent to this address will automatically be processed and tested for virus…" at bounding box center [560, 308] width 1120 height 572
click at [53, 181] on span "New invoices 3" at bounding box center [48, 176] width 70 height 16
click at [273, 381] on div "Files sent to this address will automatically be processed and tested for virus…" at bounding box center [560, 308] width 1120 height 572
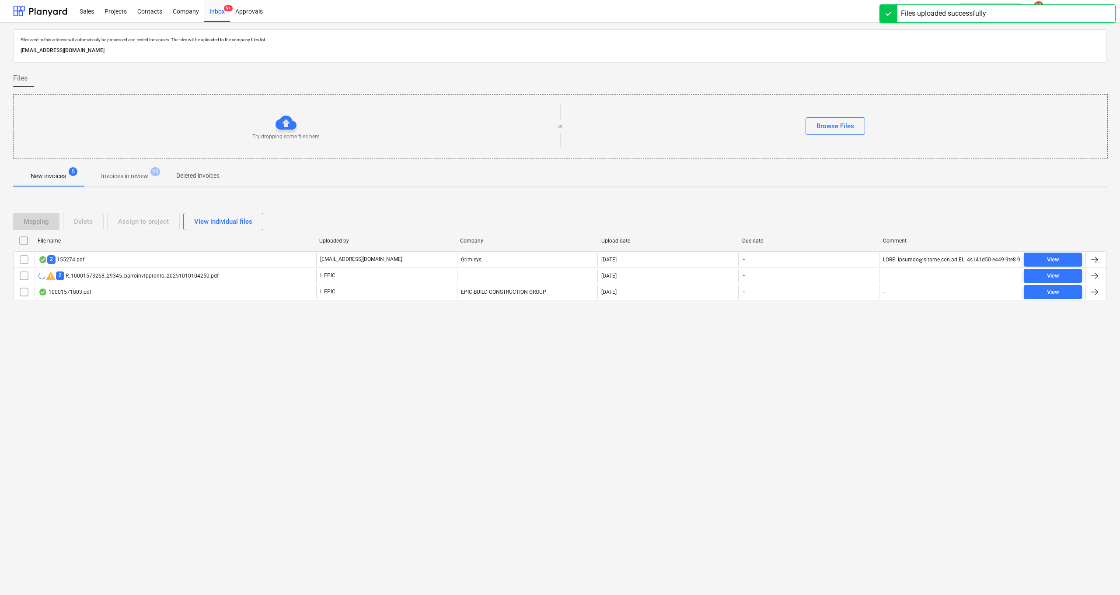
click at [305, 410] on div "Files sent to this address will automatically be processed and tested for virus…" at bounding box center [560, 308] width 1120 height 572
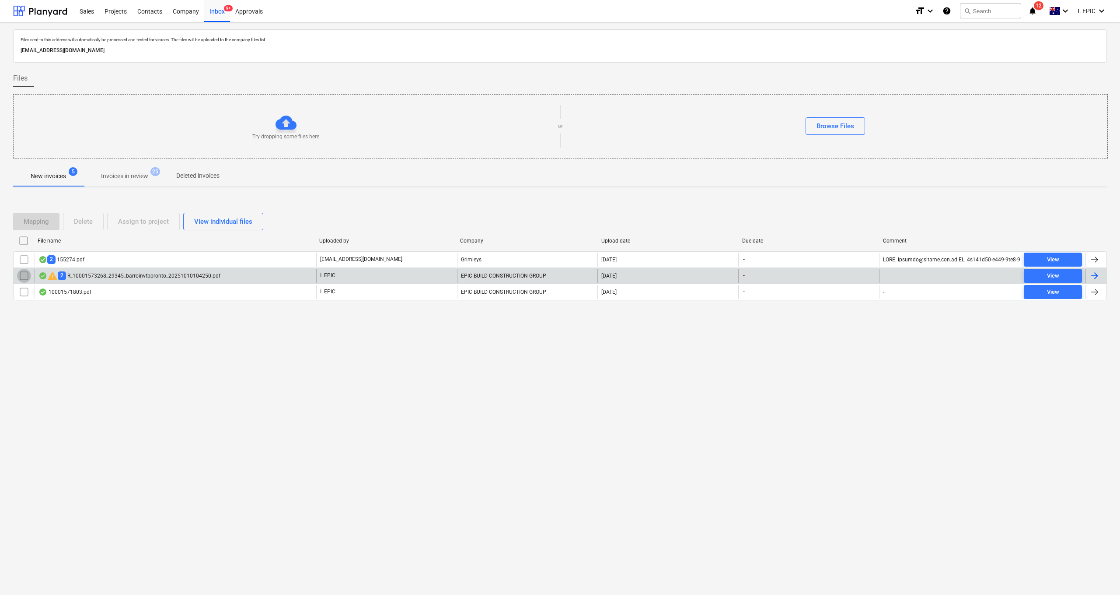
click at [21, 274] on input "checkbox" at bounding box center [24, 276] width 14 height 14
click at [21, 276] on input "checkbox" at bounding box center [24, 276] width 14 height 14
click at [80, 277] on div "warning 2 R_10001573268_29345_barroinvfppronto_20251010104250.pdf" at bounding box center [129, 275] width 182 height 10
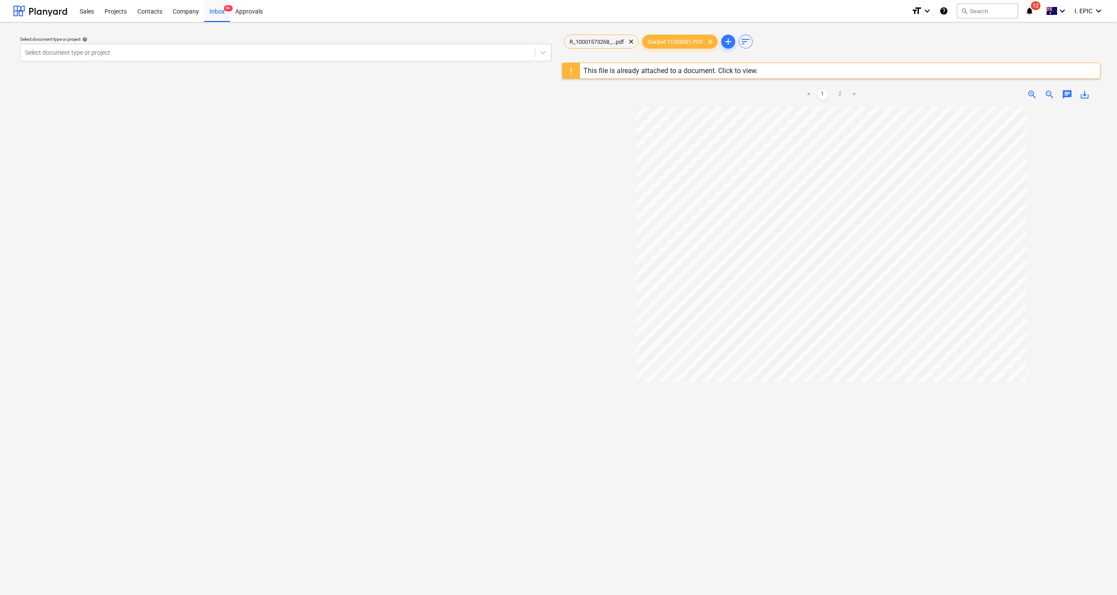
click at [680, 69] on div "This file is already attached to a document. Click to view." at bounding box center [671, 70] width 175 height 8
click at [684, 70] on div "This file is already attached to a document. Click to view." at bounding box center [671, 70] width 175 height 8
click at [770, 69] on div "This file is already attached to a document. Click to view." at bounding box center [831, 71] width 539 height 16
click at [784, 68] on div "This file is already attached to a document. Click to view." at bounding box center [831, 71] width 539 height 16
click at [783, 68] on div "This file is already attached to a document. Click to view." at bounding box center [831, 71] width 539 height 16
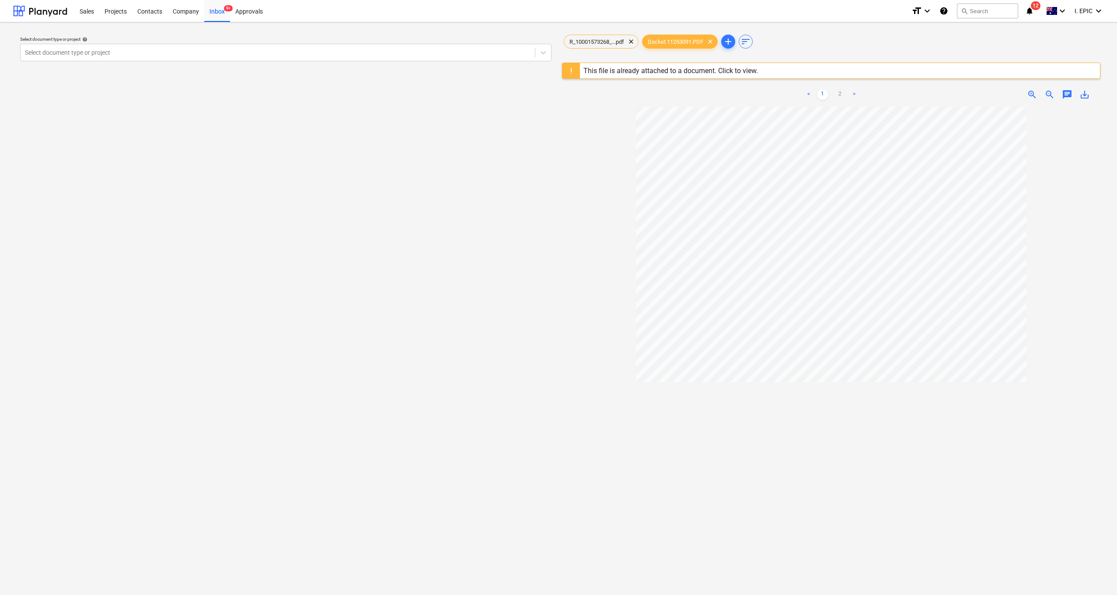
click at [783, 68] on div "This file is already attached to a document. Click to view." at bounding box center [831, 71] width 539 height 16
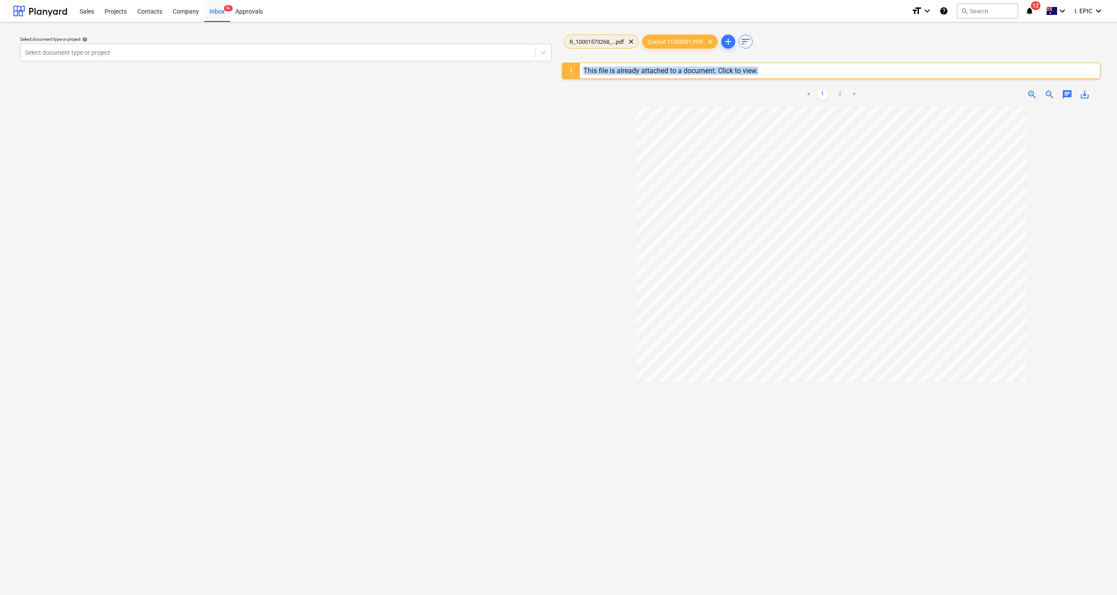
click at [605, 40] on span "R_10001573268_...pdf" at bounding box center [596, 41] width 65 height 7
click at [636, 55] on div "R_10001573268_...pdf clear Docket 11253091.PDF clear add sort This file is alre…" at bounding box center [831, 355] width 539 height 644
click at [642, 72] on div "This file is already attached to a document. Click to view." at bounding box center [671, 70] width 175 height 8
click at [643, 69] on div "This file is already attached to a document. Click to view." at bounding box center [671, 70] width 175 height 8
click at [670, 43] on span "Docket 11253091.PDF" at bounding box center [676, 41] width 66 height 7
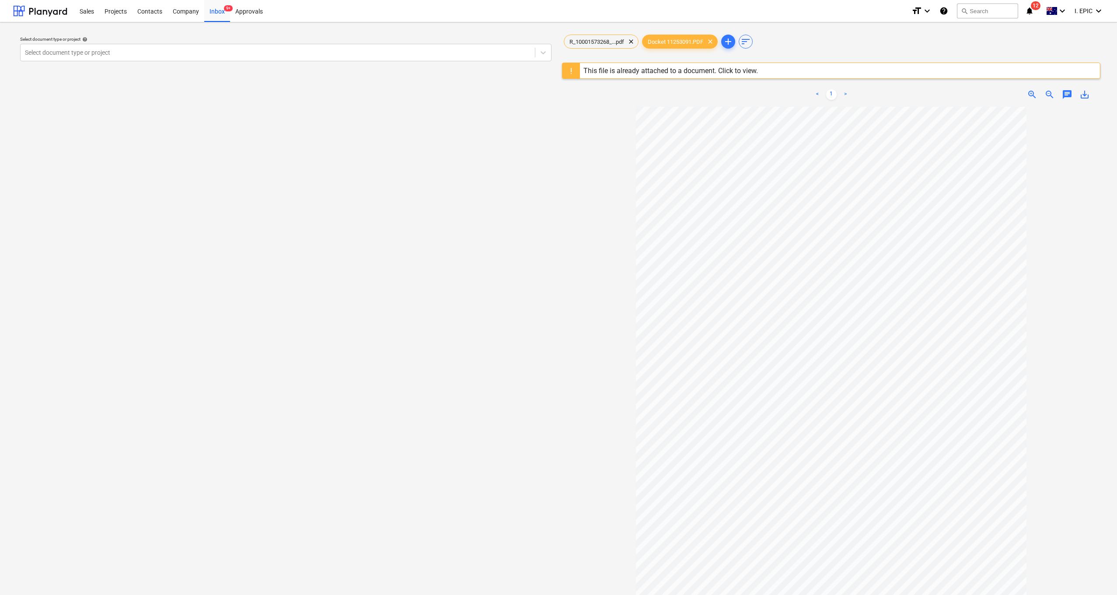
click at [674, 69] on div "This file is already attached to a document. Click to view." at bounding box center [671, 70] width 175 height 8
click at [740, 72] on div "This file is already attached to a document. Click to view." at bounding box center [671, 70] width 175 height 8
click at [709, 71] on div "This file is already attached to a document. Click to view." at bounding box center [671, 70] width 175 height 8
click at [592, 40] on span "R_10001573268_...pdf" at bounding box center [596, 41] width 65 height 7
click at [509, 212] on div "Select document type or project help Select document type or project" at bounding box center [286, 354] width 546 height 651
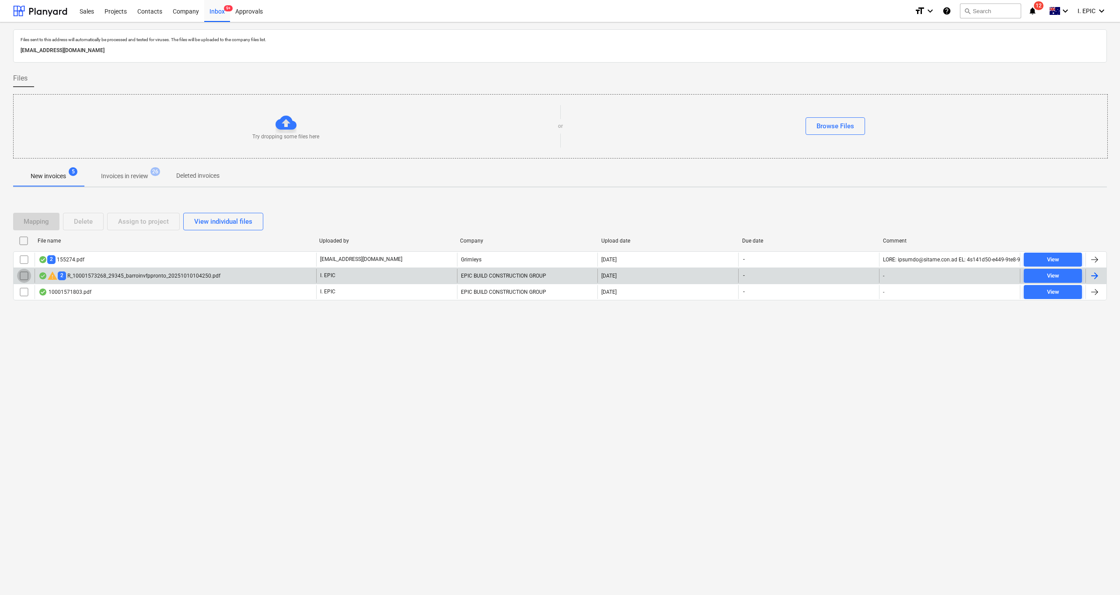
click at [21, 276] on input "checkbox" at bounding box center [24, 276] width 14 height 14
click at [85, 221] on div "Delete" at bounding box center [83, 221] width 19 height 11
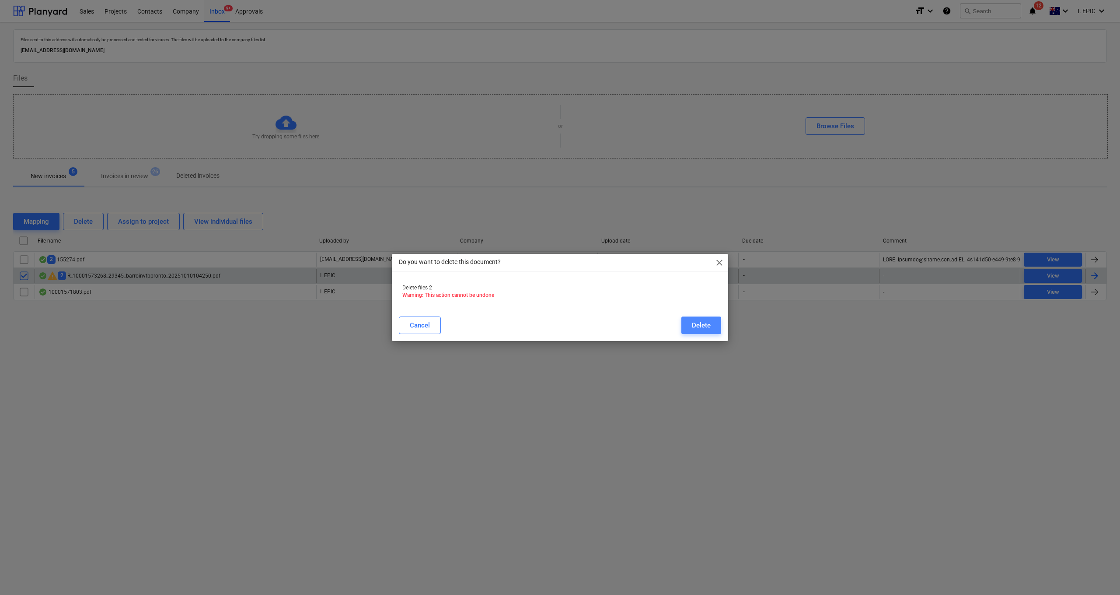
click at [685, 322] on button "Delete" at bounding box center [702, 324] width 40 height 17
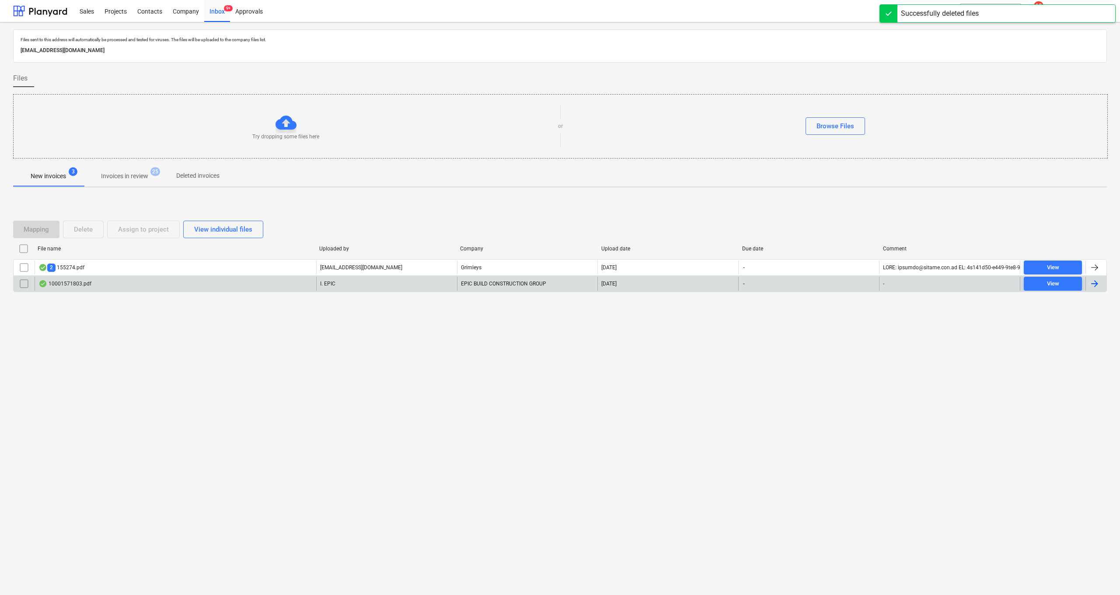
drag, startPoint x: 619, startPoint y: 380, endPoint x: 1106, endPoint y: 206, distance: 516.8
click at [622, 381] on div "Files sent to this address will automatically be processed and tested for virus…" at bounding box center [560, 308] width 1120 height 572
click at [830, 2] on div "search Search" at bounding box center [990, 10] width 61 height 21
click at [830, 10] on button "search Search" at bounding box center [990, 10] width 61 height 15
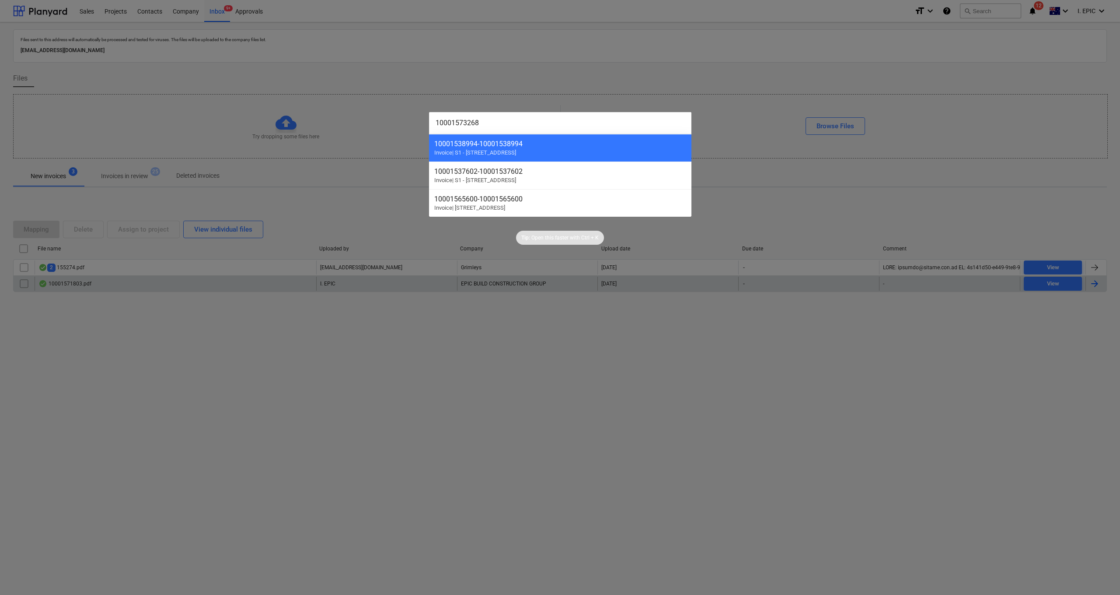
type input "10001573268"
click at [387, 411] on div at bounding box center [560, 297] width 1120 height 595
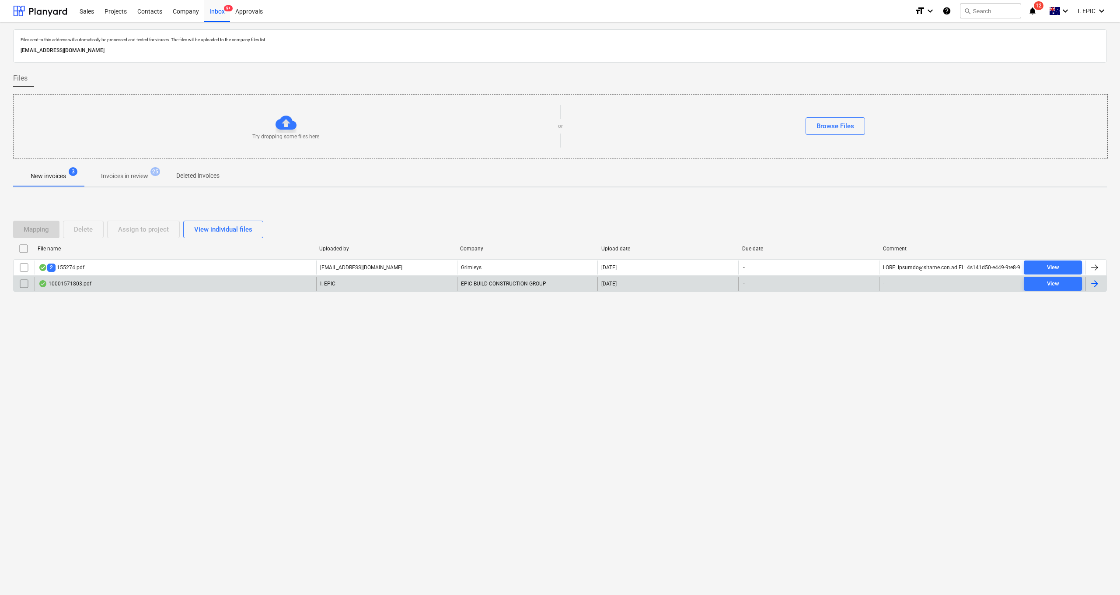
click at [124, 172] on p "Invoices in review" at bounding box center [124, 175] width 47 height 9
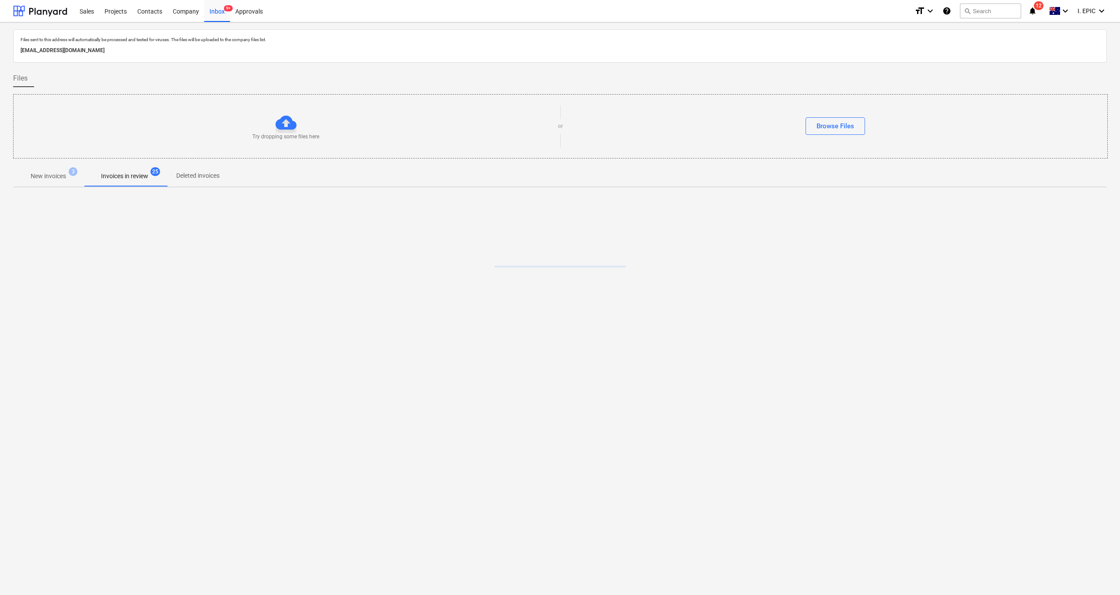
click at [52, 180] on p "New invoices" at bounding box center [48, 175] width 35 height 9
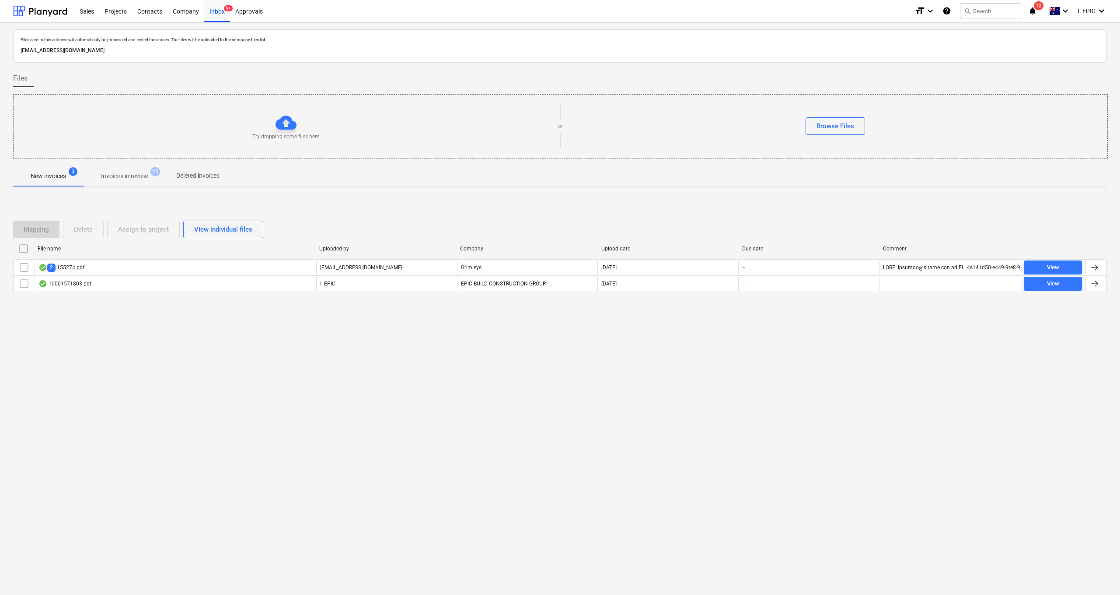
click at [248, 450] on div "Files sent to this address will automatically be processed and tested for virus…" at bounding box center [560, 308] width 1120 height 572
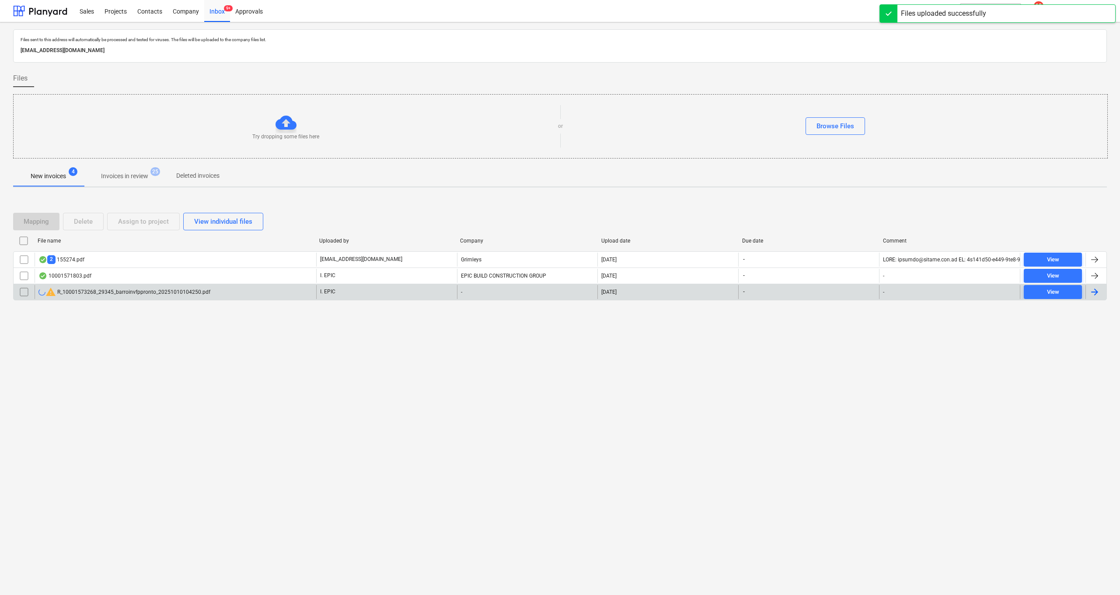
click at [23, 291] on input "checkbox" at bounding box center [24, 292] width 14 height 14
click at [95, 219] on button "Delete" at bounding box center [83, 221] width 41 height 17
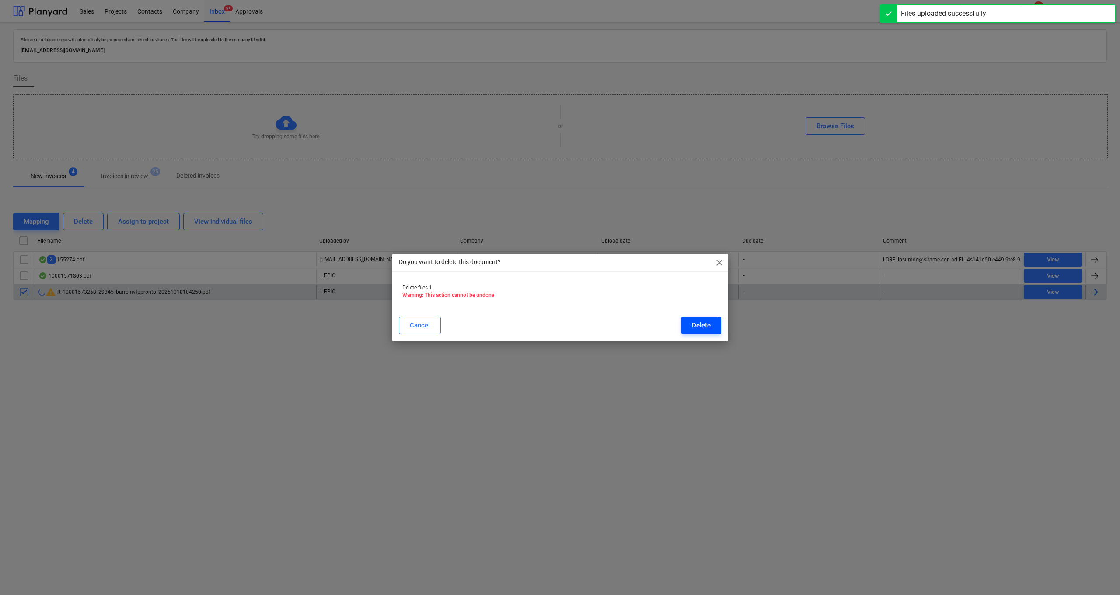
click at [699, 318] on button "Delete" at bounding box center [702, 324] width 40 height 17
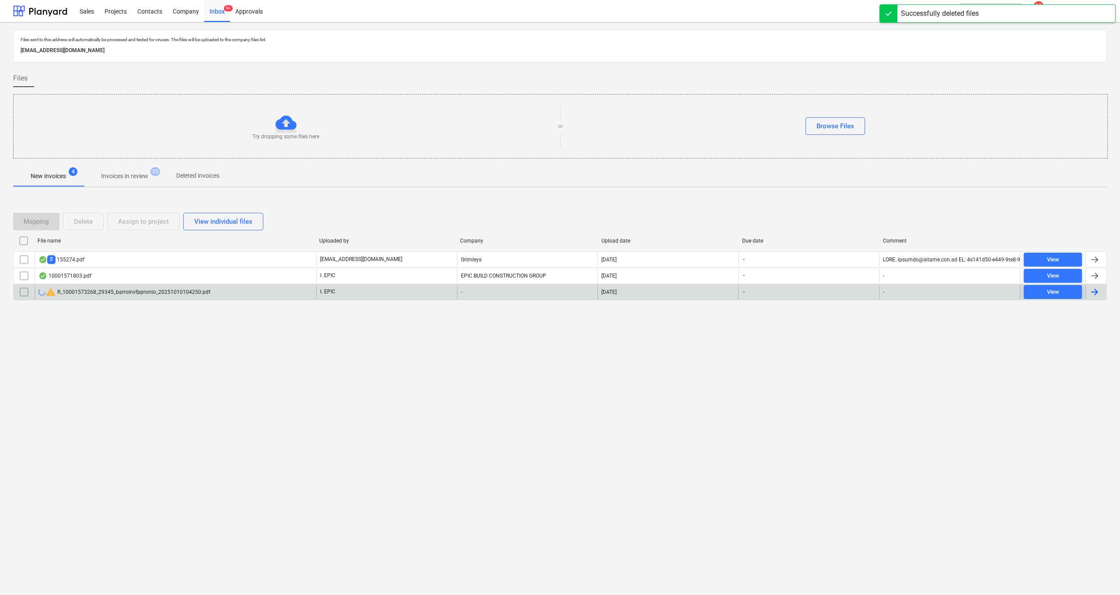
click at [381, 381] on div "Files sent to this address will automatically be processed and tested for virus…" at bounding box center [560, 308] width 1120 height 572
